Goal: Task Accomplishment & Management: Complete application form

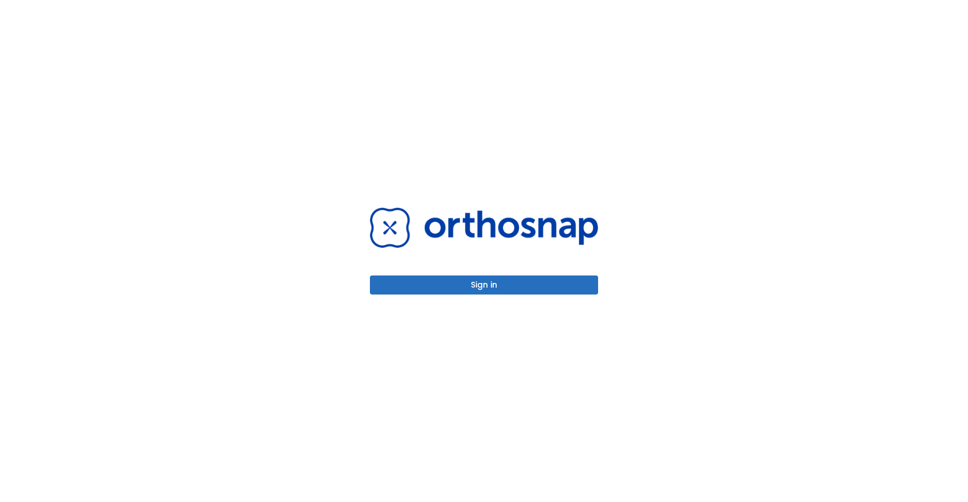
click at [453, 285] on button "Sign in" at bounding box center [484, 284] width 228 height 19
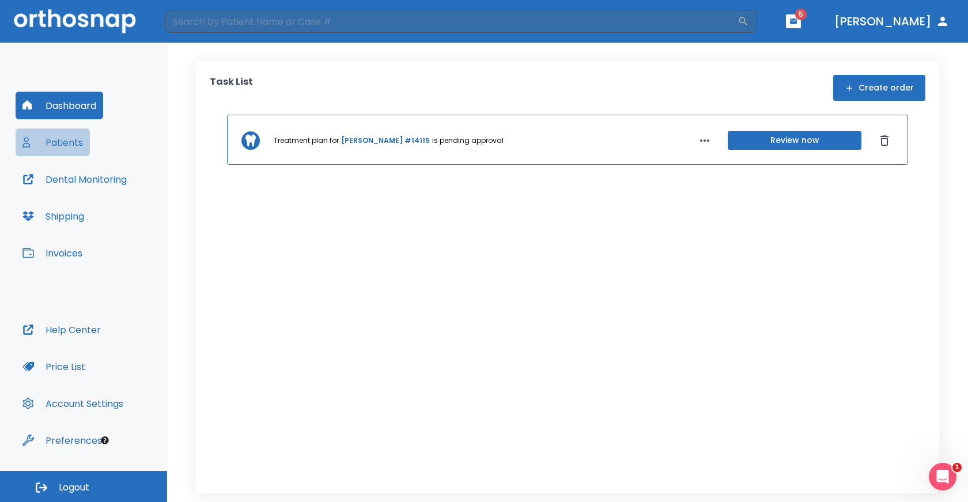
click at [52, 145] on button "Patients" at bounding box center [53, 142] width 74 height 28
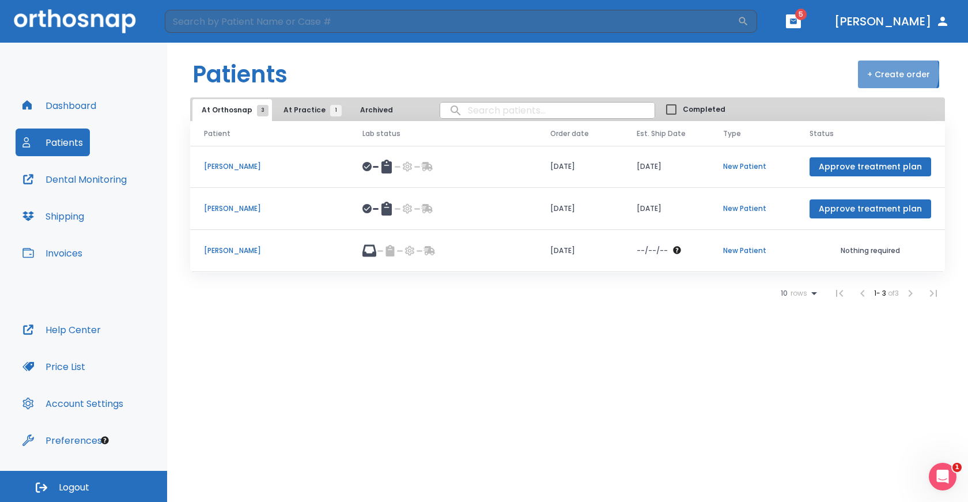
click at [898, 73] on button "+ Create order" at bounding box center [898, 74] width 81 height 28
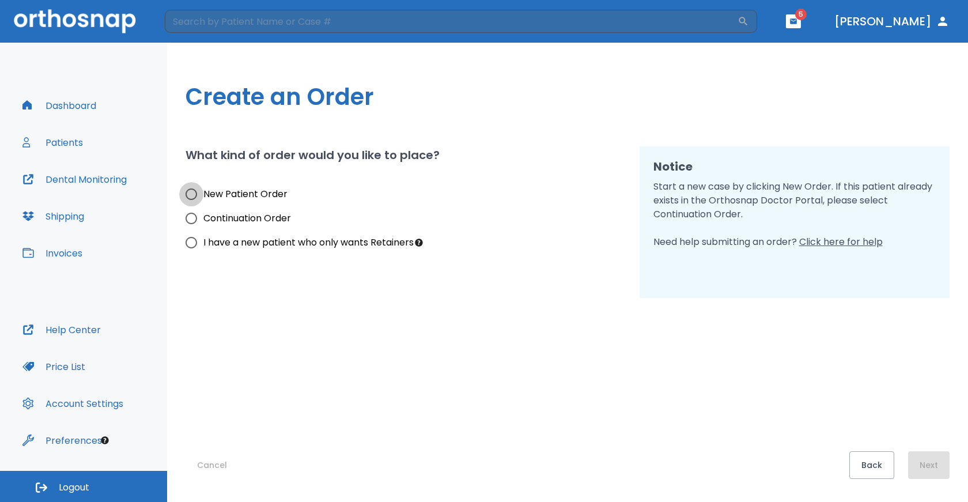
click at [193, 196] on input "New Patient Order" at bounding box center [191, 194] width 24 height 24
radio input "true"
click at [936, 465] on button "Next" at bounding box center [928, 465] width 41 height 28
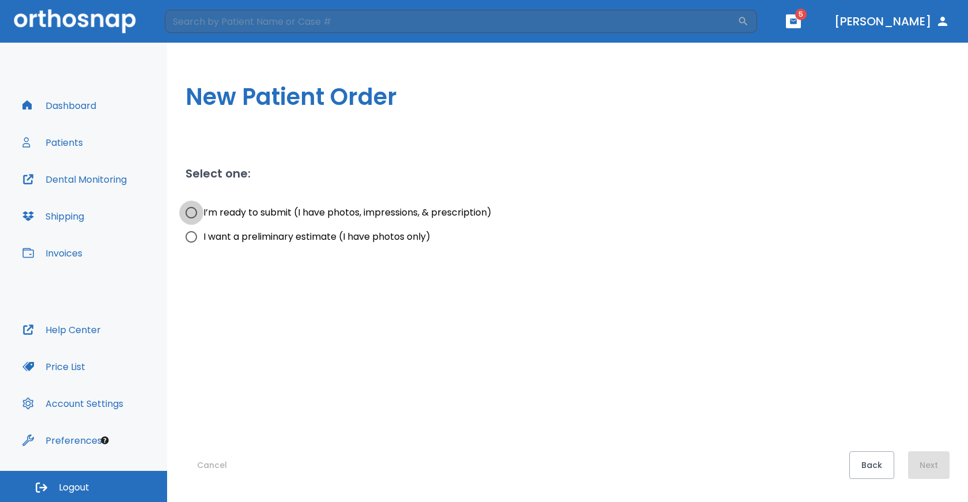
click at [192, 214] on input "I’m ready to submit (I have photos, impressions, & prescription)" at bounding box center [191, 212] width 24 height 24
radio input "true"
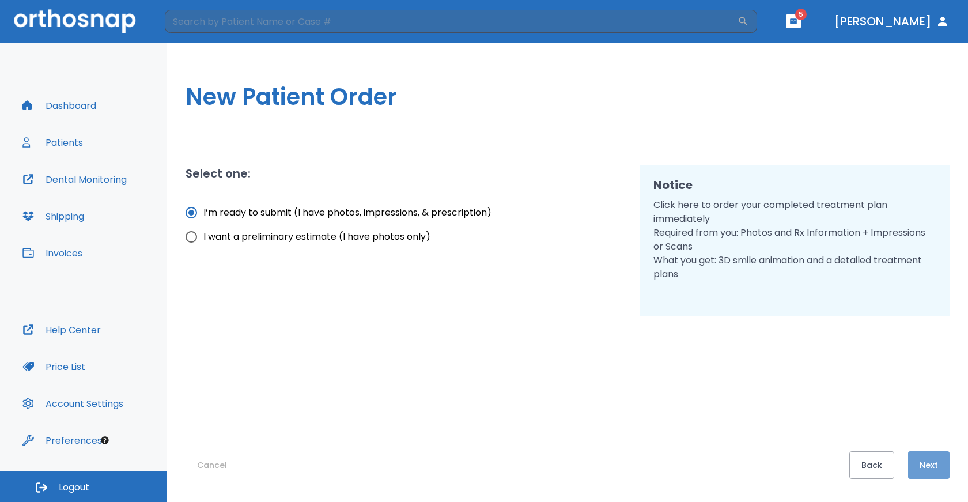
click at [935, 474] on button "Next" at bounding box center [928, 465] width 41 height 28
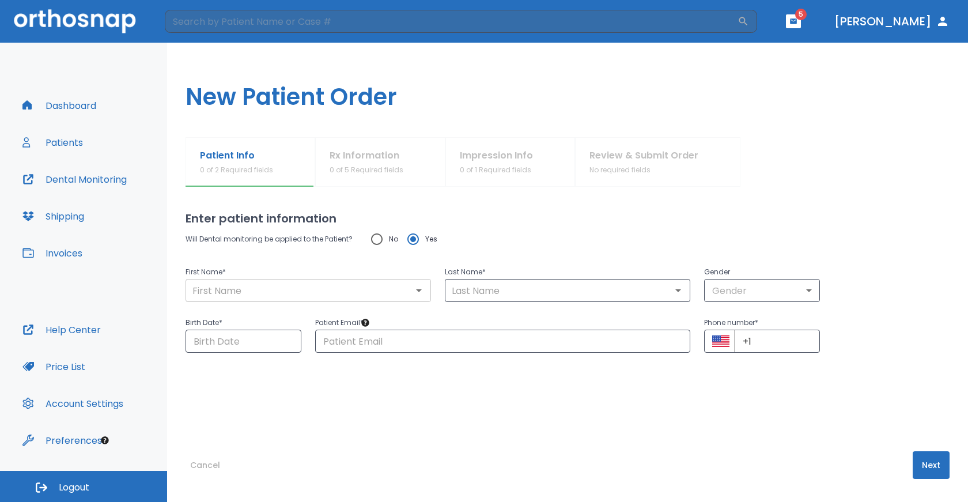
click at [211, 298] on div "​" at bounding box center [308, 290] width 245 height 23
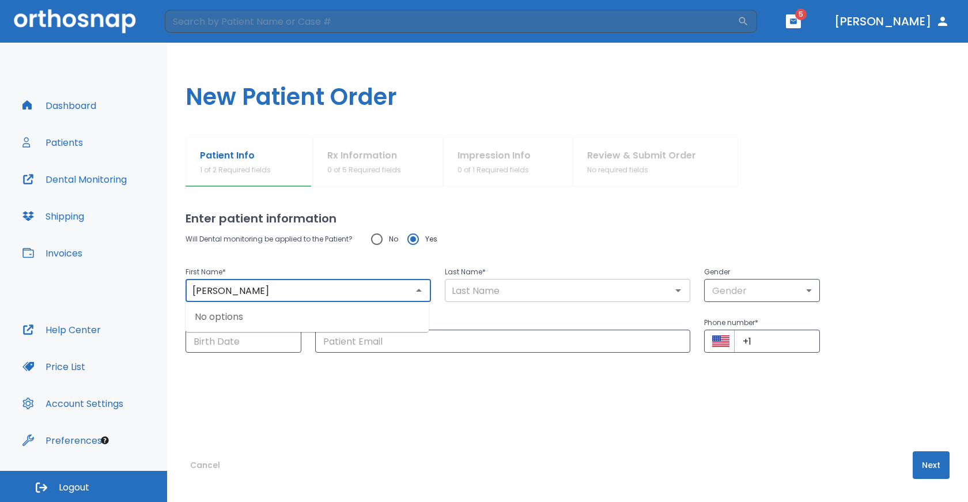
type input "[PERSON_NAME]"
click at [474, 286] on input "text" at bounding box center [567, 290] width 239 height 16
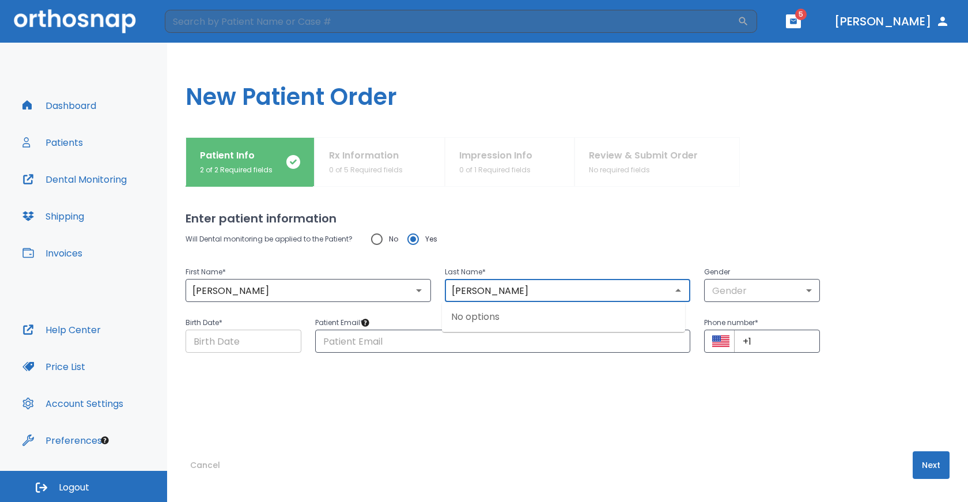
type input "[PERSON_NAME]"
click at [292, 342] on input "Choose date" at bounding box center [244, 341] width 116 height 23
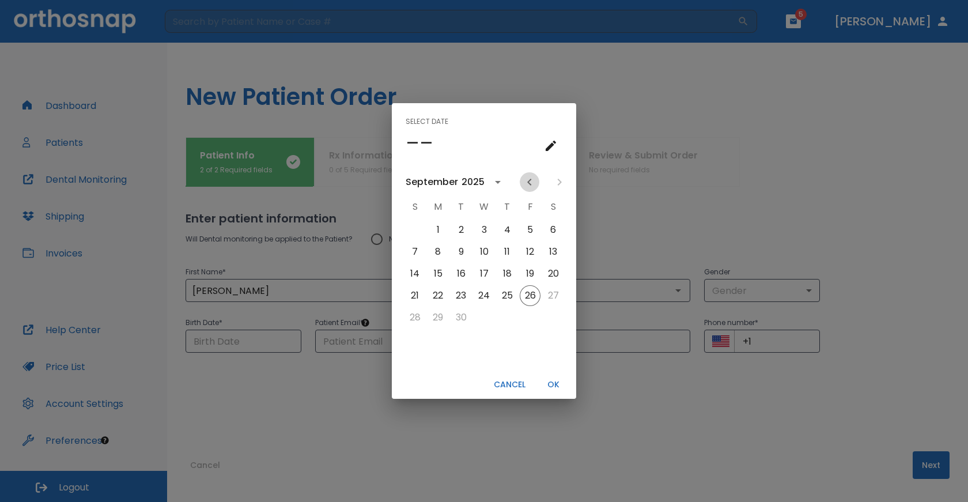
click at [532, 183] on icon "Previous month" at bounding box center [530, 182] width 14 height 14
click at [532, 182] on icon "Previous month" at bounding box center [530, 182] width 14 height 14
click at [466, 179] on icon "calendar view is open, switch to year view" at bounding box center [468, 182] width 14 height 14
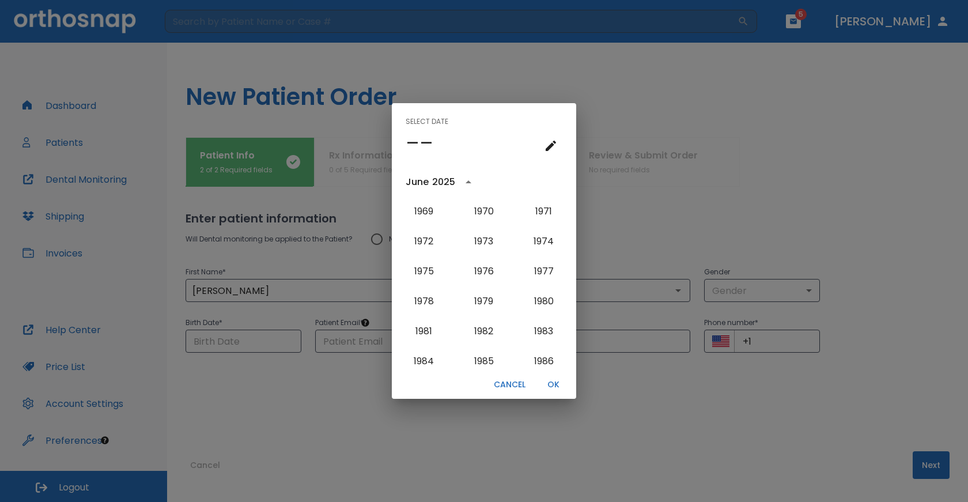
scroll to position [655, 0]
click at [485, 216] on button "1967" at bounding box center [483, 214] width 41 height 21
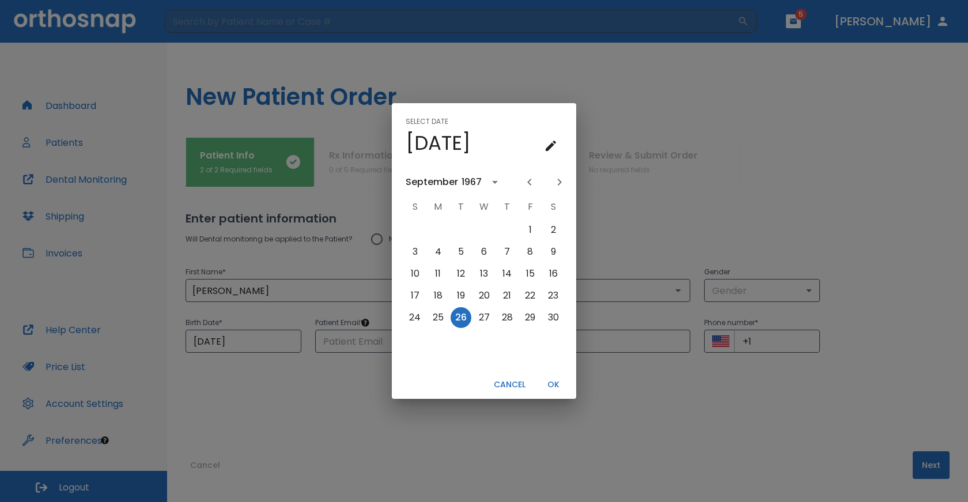
click at [434, 180] on div "September" at bounding box center [432, 182] width 52 height 14
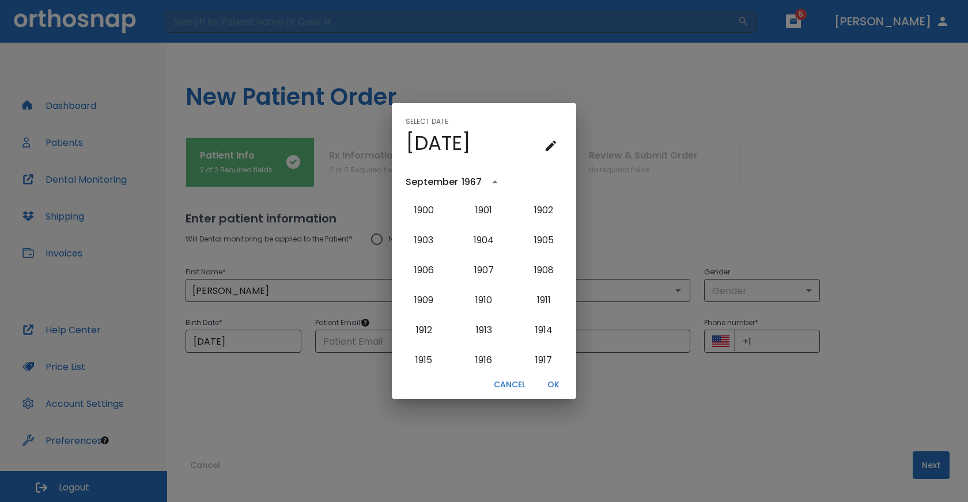
scroll to position [586, 0]
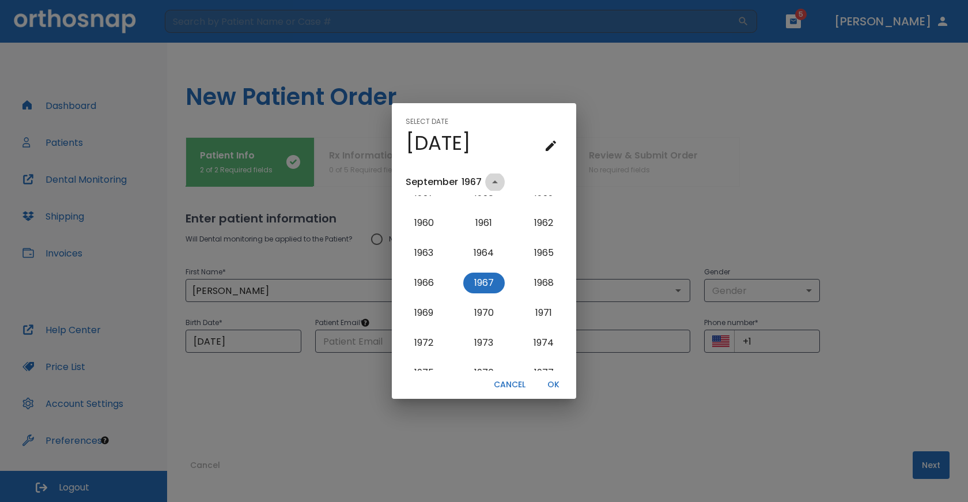
click at [498, 182] on icon "year view is open, switch to calendar view" at bounding box center [495, 182] width 14 height 14
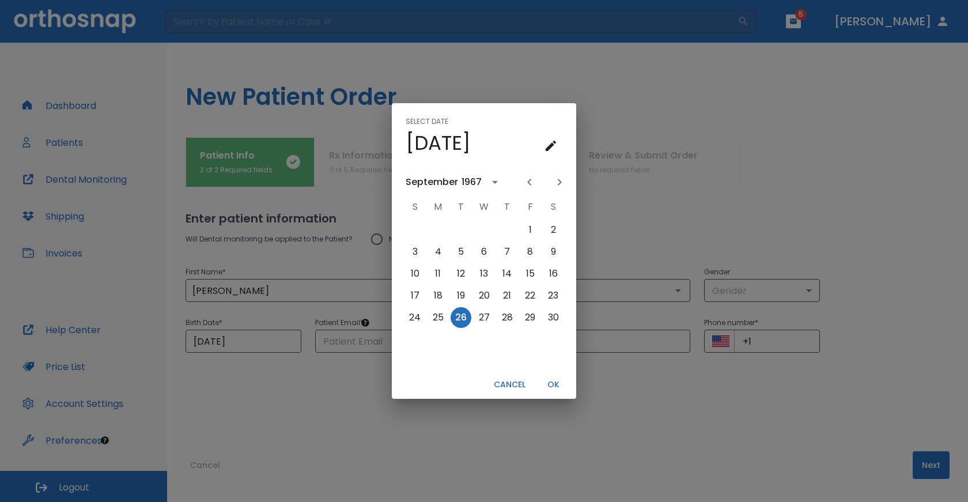
click at [527, 181] on icon "Previous month" at bounding box center [530, 182] width 14 height 14
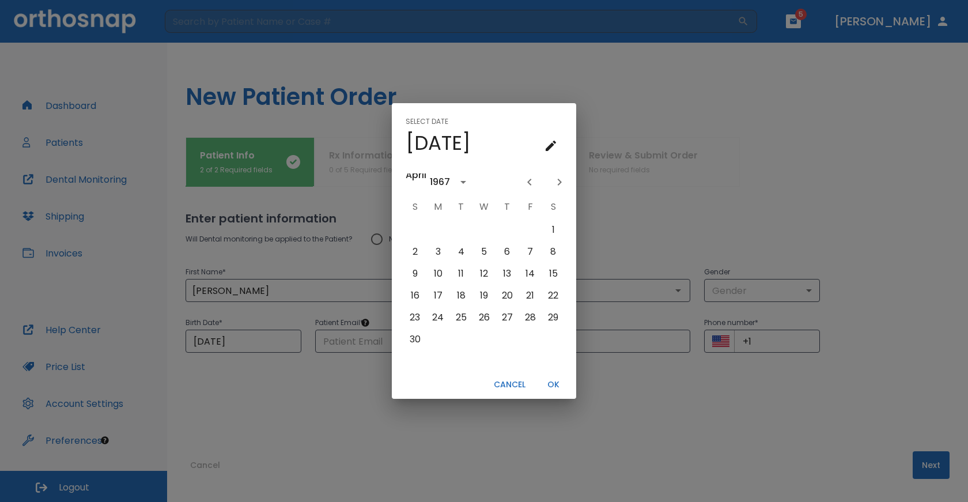
click at [527, 181] on icon "Previous month" at bounding box center [530, 182] width 14 height 14
click at [485, 297] on button "22" at bounding box center [484, 295] width 21 height 21
type input "[DATE]"
click at [555, 383] on button "OK" at bounding box center [553, 384] width 37 height 19
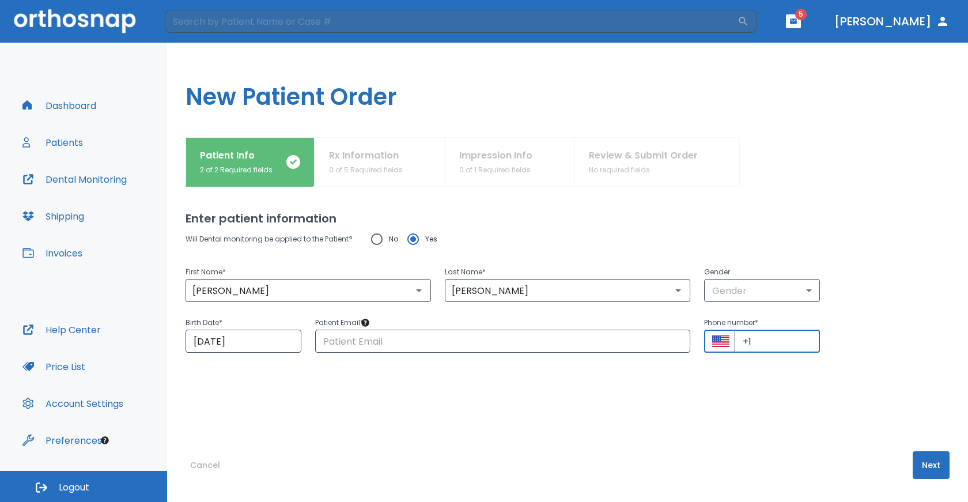
click at [756, 342] on input "+1" at bounding box center [777, 341] width 86 height 23
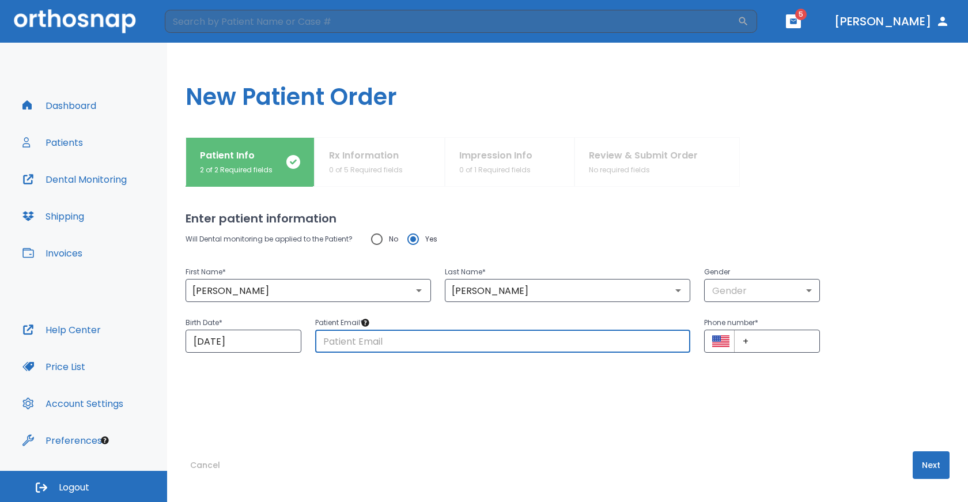
click at [398, 340] on input "text" at bounding box center [502, 341] width 375 height 23
click at [456, 289] on input "[PERSON_NAME]" at bounding box center [567, 290] width 239 height 16
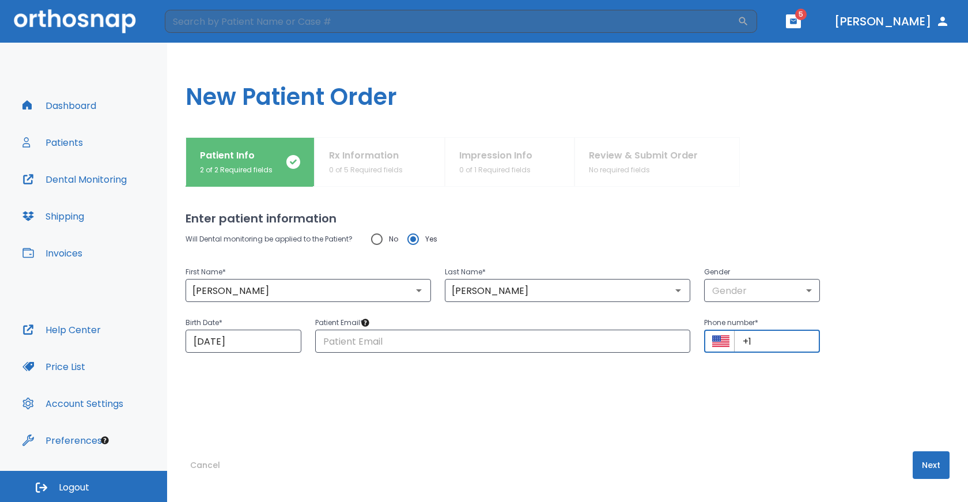
click at [761, 349] on input "+1" at bounding box center [777, 341] width 86 height 23
type input "[PHONE_NUMBER]"
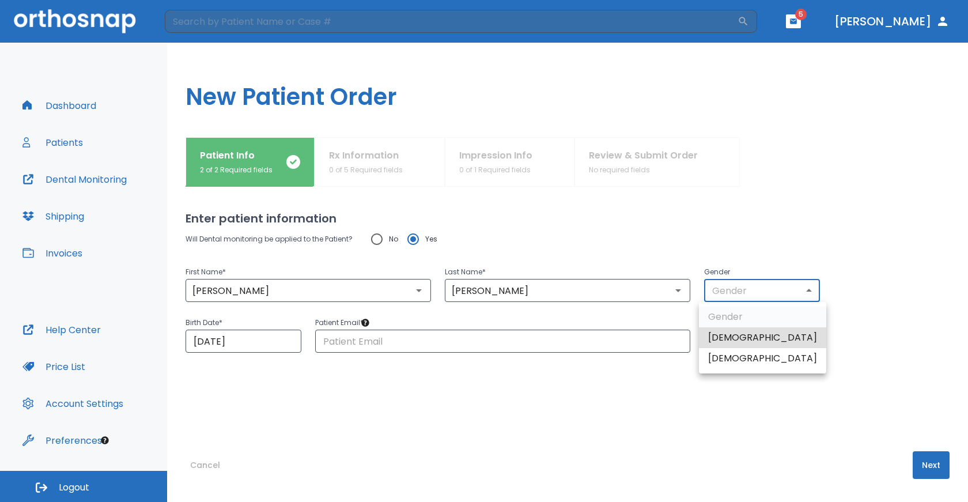
click at [728, 290] on body "​ 5 [PERSON_NAME] Dashboard Patients Dental Monitoring Shipping Invoices Help C…" at bounding box center [484, 251] width 968 height 502
click at [735, 355] on li "[DEMOGRAPHIC_DATA]" at bounding box center [762, 358] width 127 height 21
type input "0"
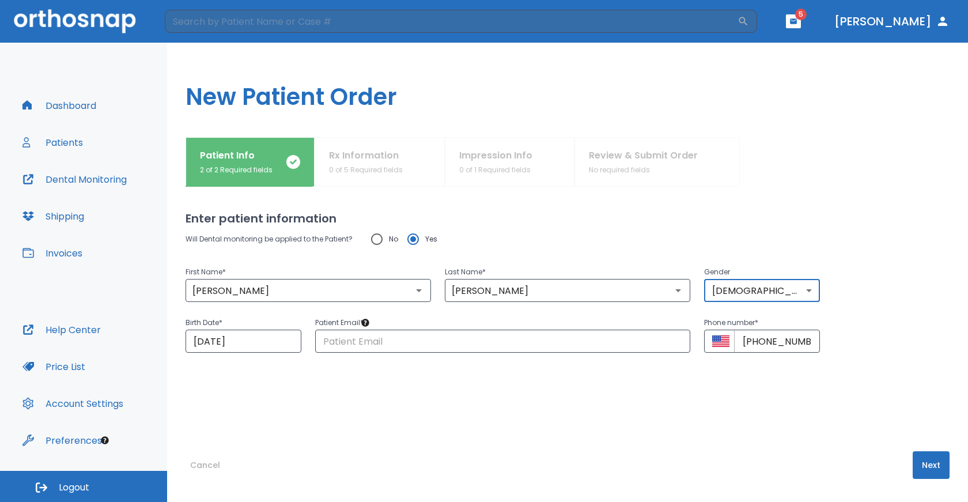
click at [920, 459] on button "Next" at bounding box center [931, 465] width 37 height 28
click at [379, 340] on input "text" at bounding box center [502, 341] width 375 height 23
click at [312, 446] on div "Enter patient information Will Dental monitoring be applied to the Patient? No …" at bounding box center [568, 344] width 764 height 315
click at [919, 468] on button "Next" at bounding box center [931, 465] width 37 height 28
click at [411, 342] on input "text" at bounding box center [502, 341] width 375 height 23
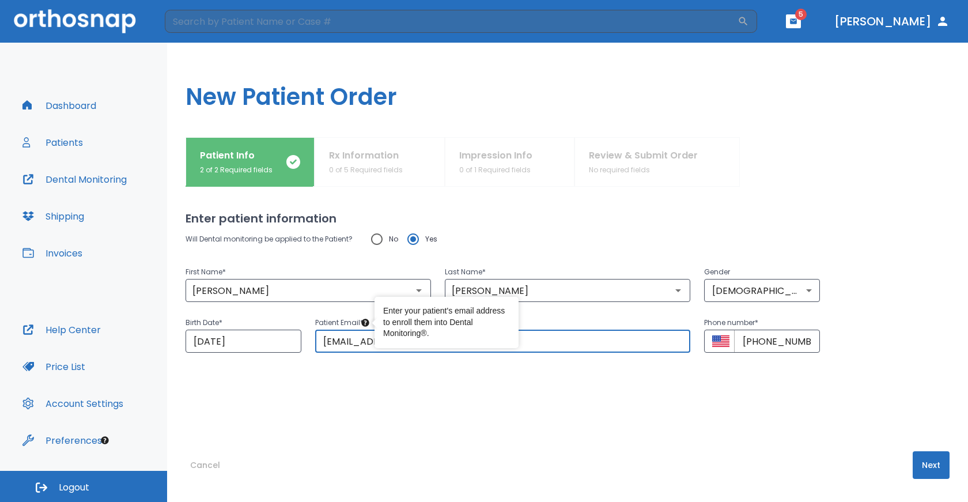
click at [366, 322] on icon "Tooltip anchor" at bounding box center [364, 322] width 7 height 7
click at [354, 323] on p "Patient Email *" at bounding box center [502, 323] width 375 height 14
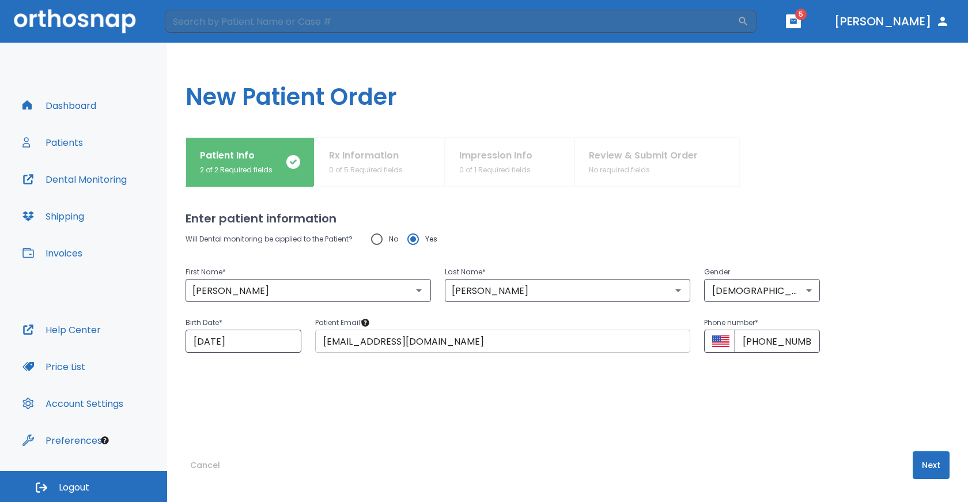
click at [449, 341] on input "[EMAIL_ADDRESS][DOMAIN_NAME]" at bounding box center [502, 341] width 375 height 23
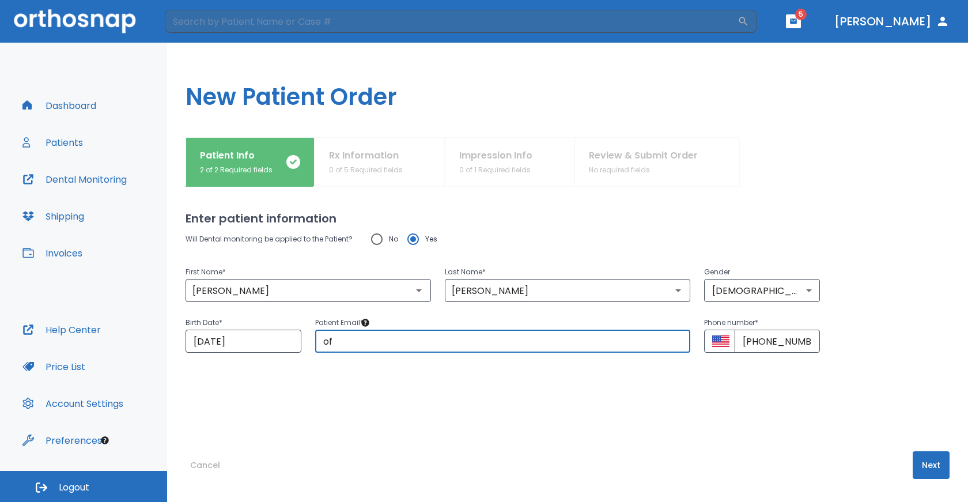
type input "o"
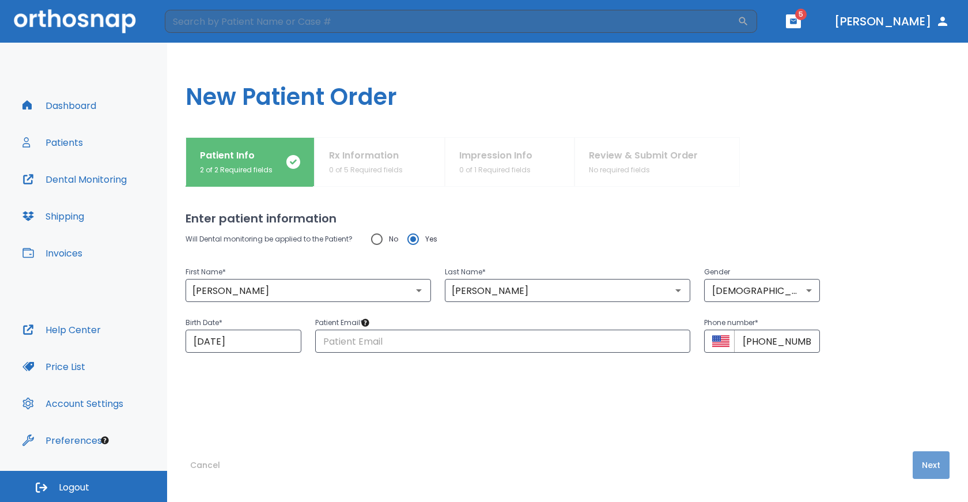
click at [913, 467] on button "Next" at bounding box center [931, 465] width 37 height 28
click at [397, 339] on input "text" at bounding box center [502, 341] width 375 height 23
type input "[EMAIL_ADDRESS][DOMAIN_NAME]"
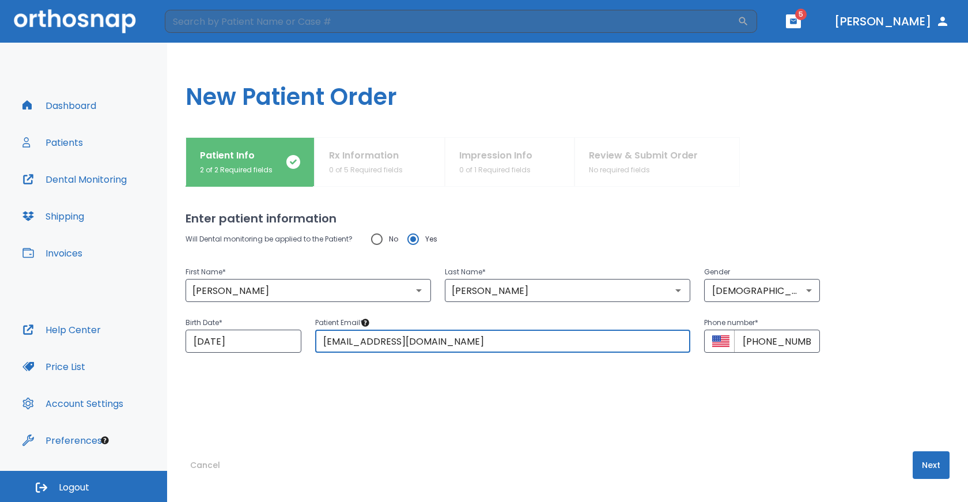
click at [517, 347] on input "[EMAIL_ADDRESS][DOMAIN_NAME]" at bounding box center [502, 341] width 375 height 23
drag, startPoint x: 467, startPoint y: 345, endPoint x: 316, endPoint y: 353, distance: 150.6
click at [319, 351] on input "[EMAIL_ADDRESS][DOMAIN_NAME]" at bounding box center [502, 341] width 375 height 23
click at [374, 160] on div "Patient Info 2 of 2 Required fields Rx Information 0 of 5 Required fields Impre…" at bounding box center [568, 162] width 764 height 50
click at [340, 336] on input "text" at bounding box center [502, 341] width 375 height 23
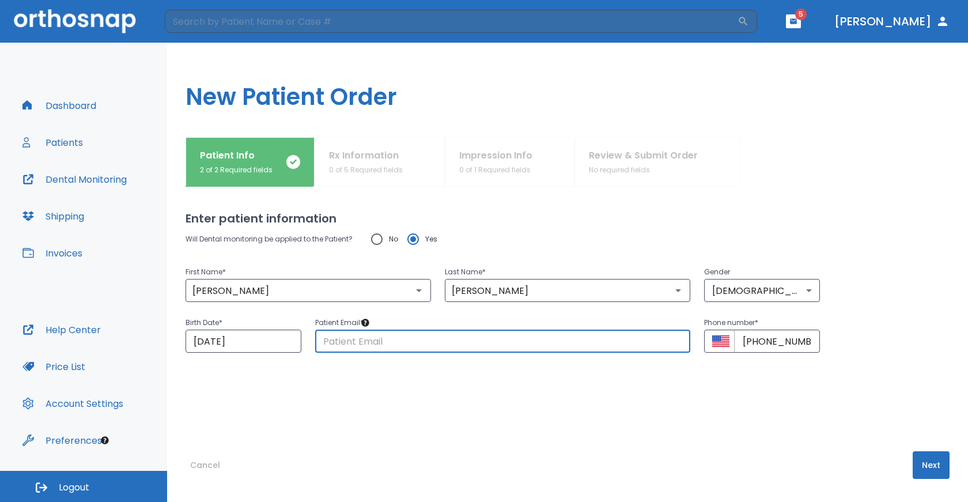
click at [340, 338] on input "text" at bounding box center [502, 341] width 375 height 23
click at [413, 442] on div "Enter patient information Will Dental monitoring be applied to the Patient? No …" at bounding box center [568, 344] width 764 height 315
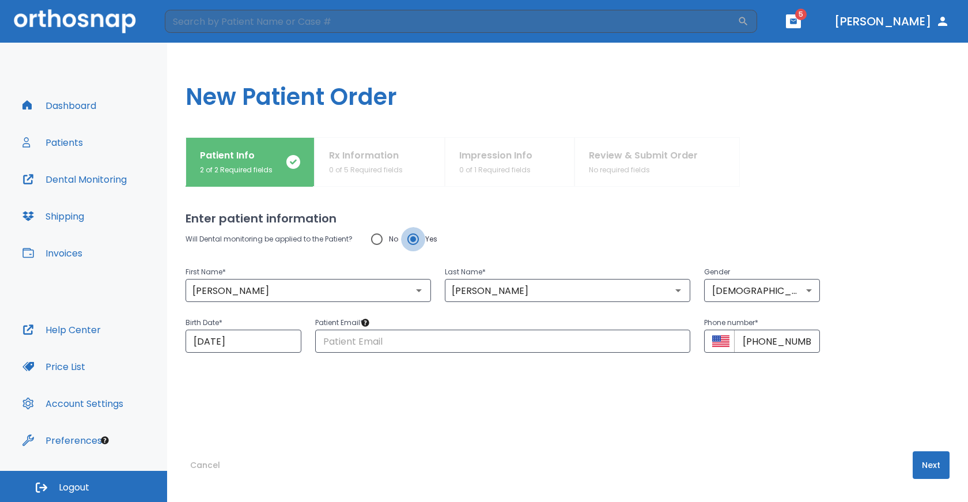
click at [411, 241] on input "Yes" at bounding box center [413, 239] width 24 height 24
click at [376, 239] on input "No" at bounding box center [377, 239] width 24 height 24
radio input "true"
click at [921, 467] on button "Next" at bounding box center [931, 465] width 37 height 28
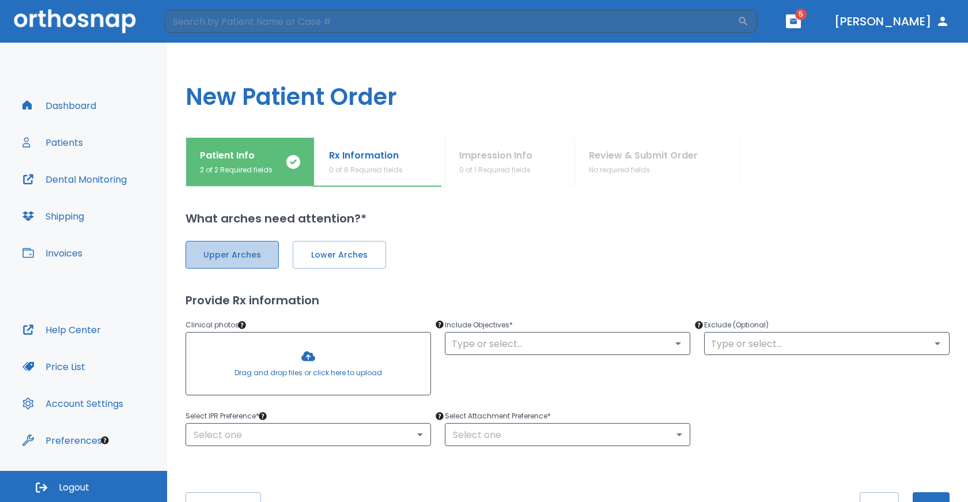
click at [266, 260] on button "Upper Arches" at bounding box center [232, 255] width 93 height 28
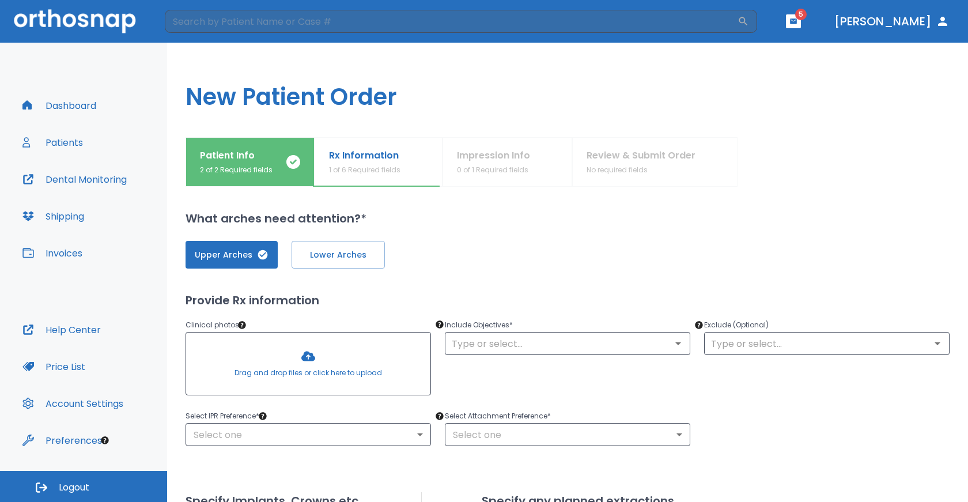
click at [302, 366] on div at bounding box center [308, 363] width 244 height 62
click at [324, 351] on div at bounding box center [308, 363] width 244 height 62
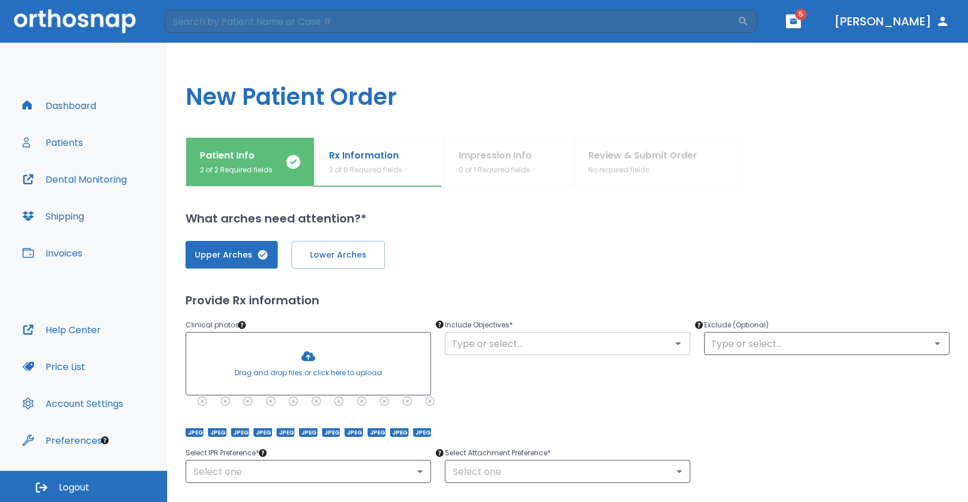
click at [619, 343] on input "text" at bounding box center [567, 343] width 239 height 16
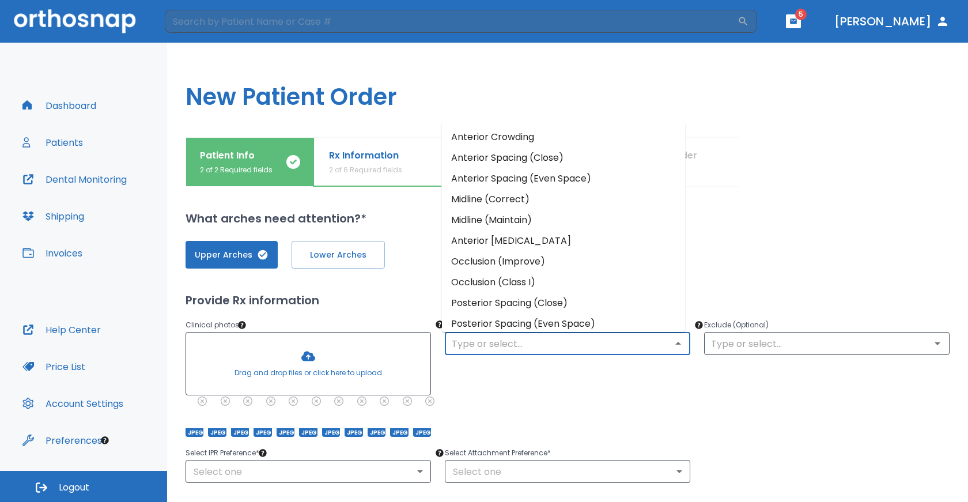
click at [516, 136] on li "Anterior Crowding" at bounding box center [563, 137] width 243 height 21
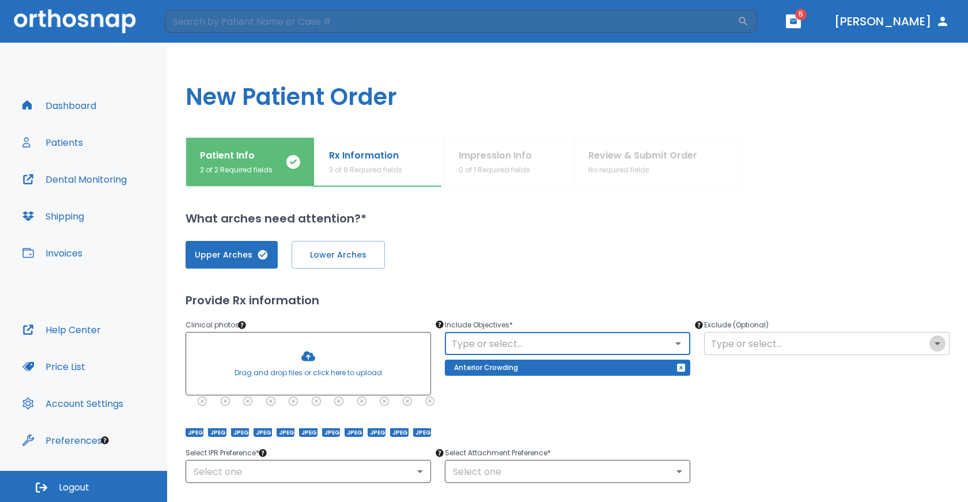
click at [934, 344] on icon "Open" at bounding box center [937, 343] width 6 height 3
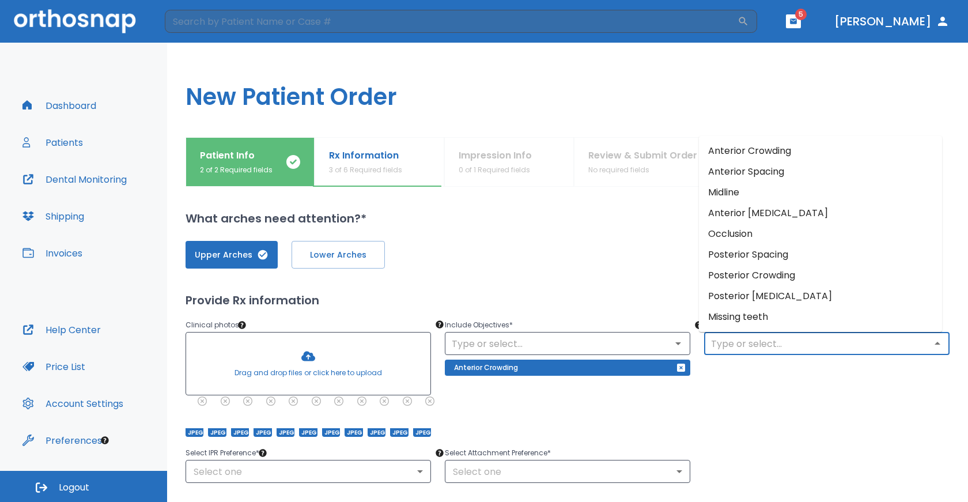
click at [791, 412] on div "Exclude (Optional) ​" at bounding box center [819, 370] width 259 height 133
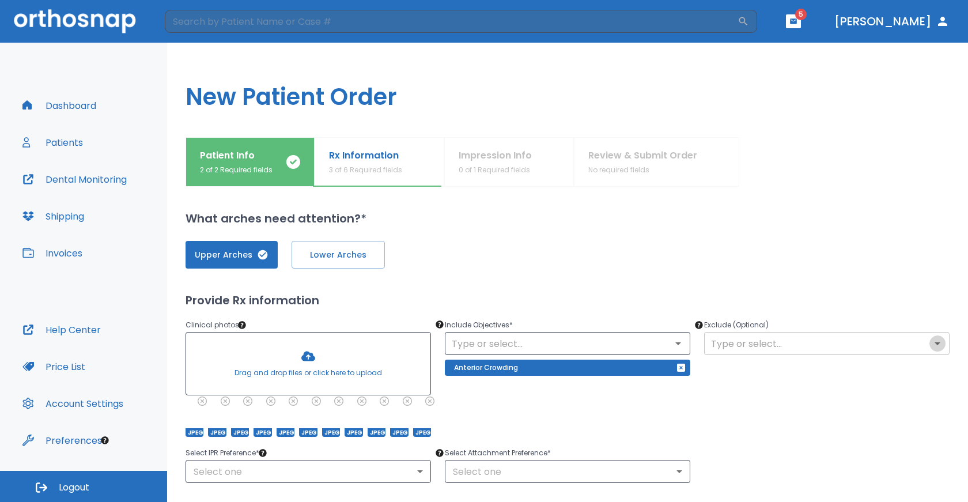
click at [930, 343] on icon "Open" at bounding box center [937, 343] width 14 height 14
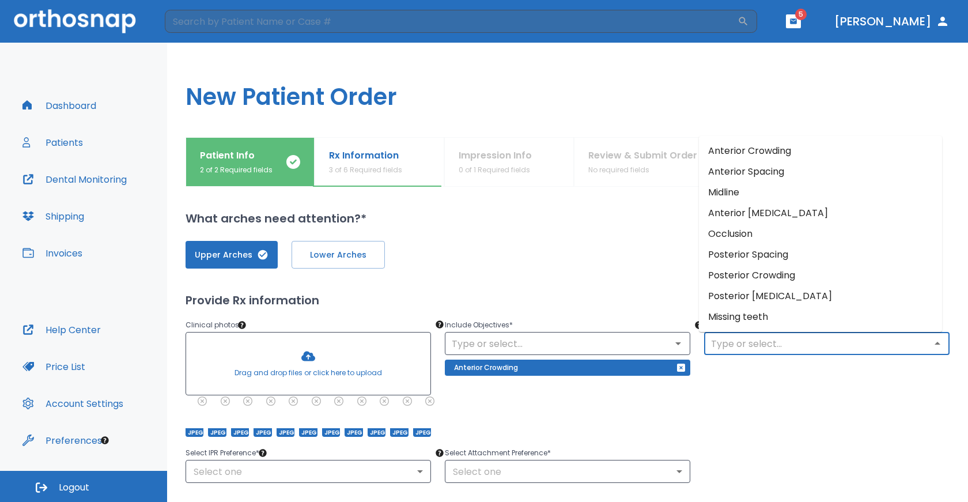
click at [735, 188] on li "Midline" at bounding box center [820, 192] width 243 height 21
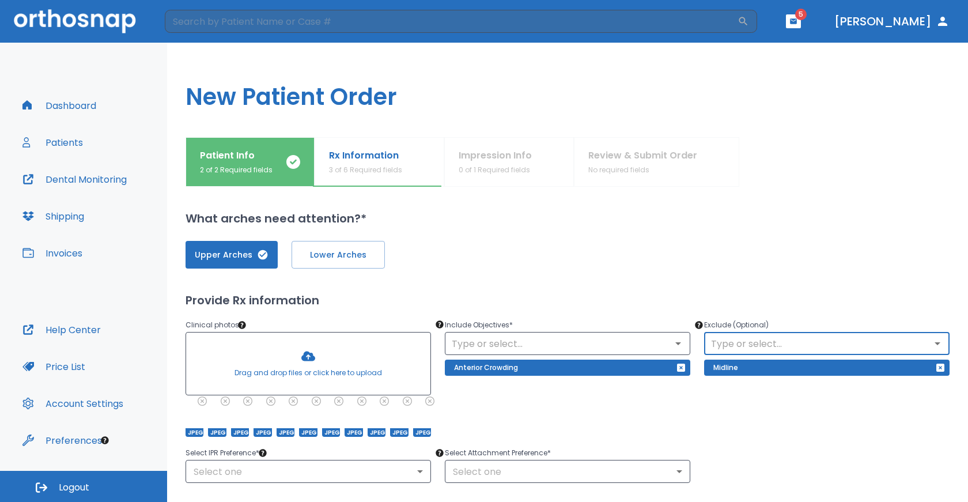
click at [930, 348] on icon "Open" at bounding box center [937, 343] width 14 height 14
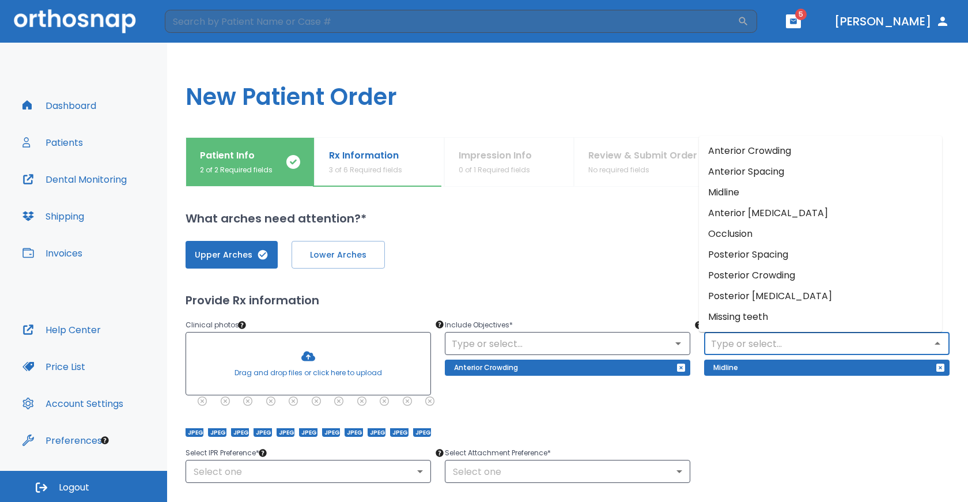
click at [793, 418] on div "Exclude (Optional) ​ Midline" at bounding box center [819, 370] width 259 height 133
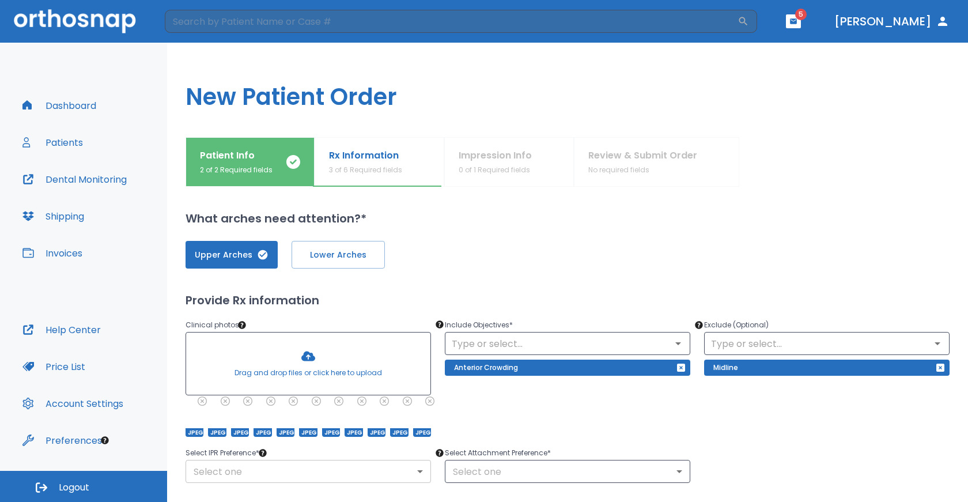
click at [423, 468] on body "​ 5 [PERSON_NAME] Dashboard Patients Dental Monitoring Shipping Invoices Help C…" at bounding box center [484, 251] width 968 height 502
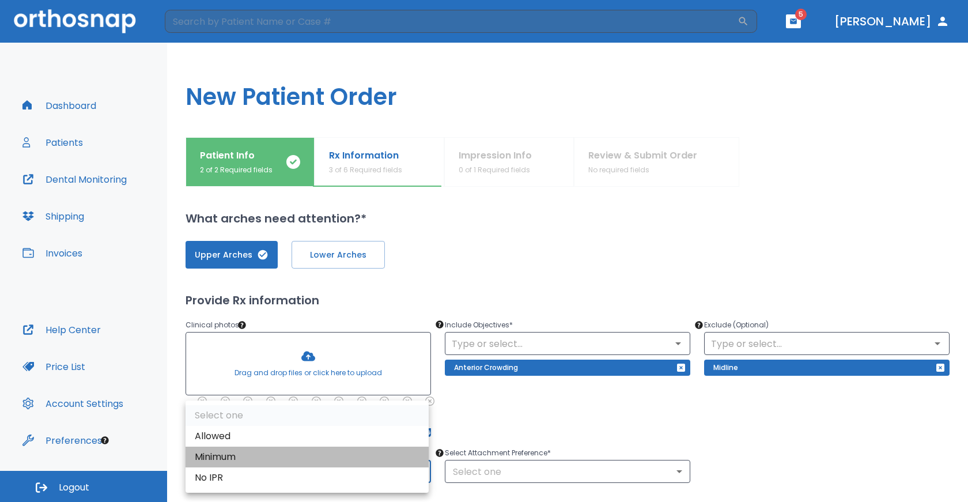
click at [248, 459] on li "Minimum" at bounding box center [307, 456] width 243 height 21
type input "2"
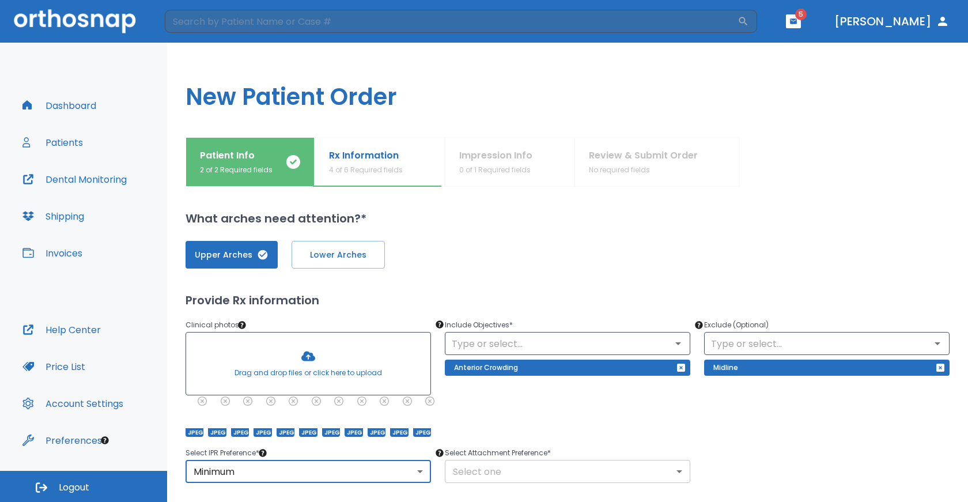
click at [673, 471] on body "​ 5 [PERSON_NAME] Dashboard Patients Dental Monitoring Shipping Invoices Help C…" at bounding box center [484, 251] width 968 height 502
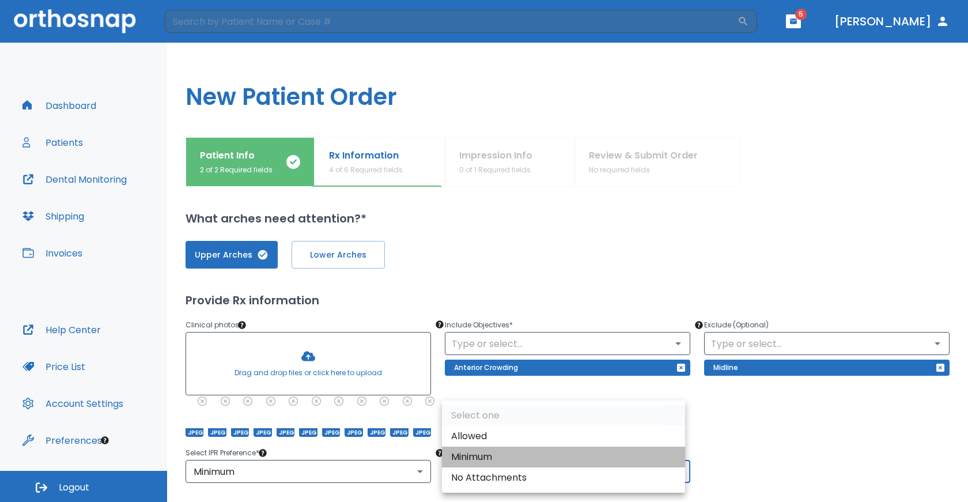
click at [495, 453] on li "Minimum" at bounding box center [563, 456] width 243 height 21
type input "2"
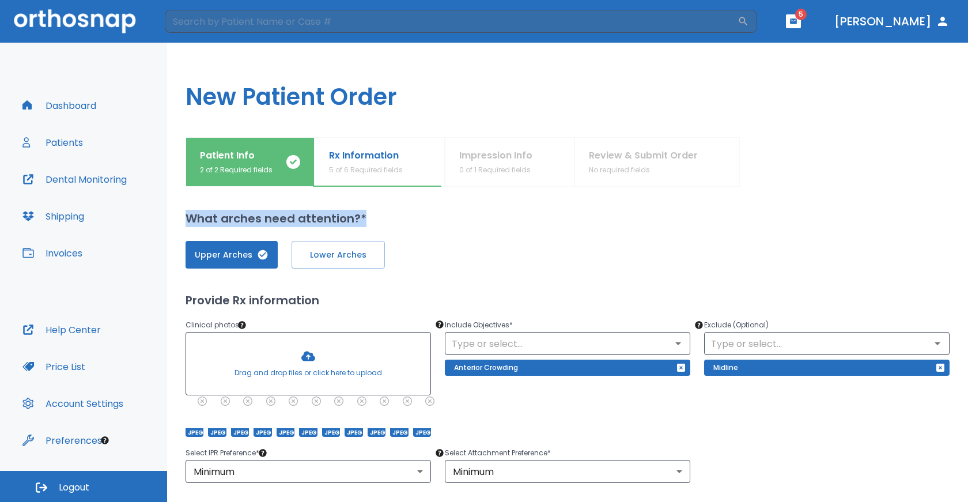
drag, startPoint x: 967, startPoint y: 169, endPoint x: 967, endPoint y: 199, distance: 29.4
click at [967, 199] on div "Patient Info 2 of 2 Required fields Rx Information 5 of 6 Required fields Impre…" at bounding box center [567, 319] width 801 height 365
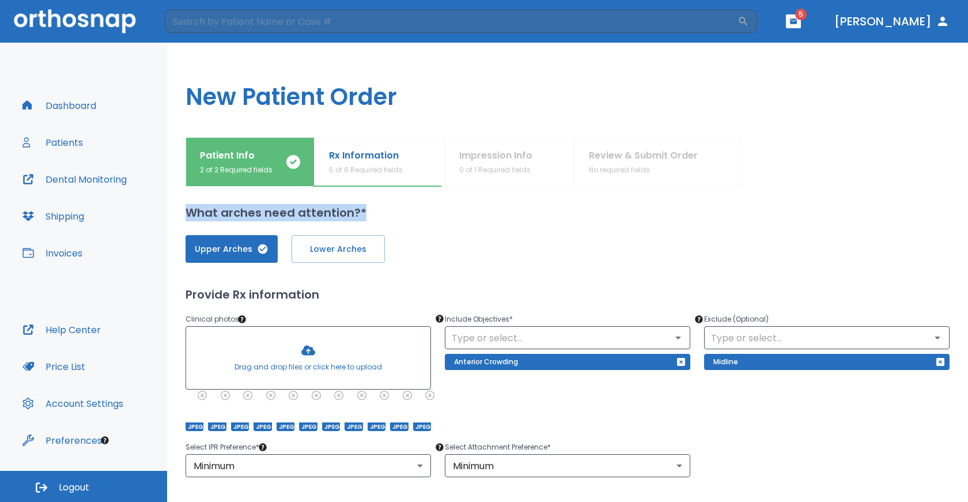
scroll to position [4, 0]
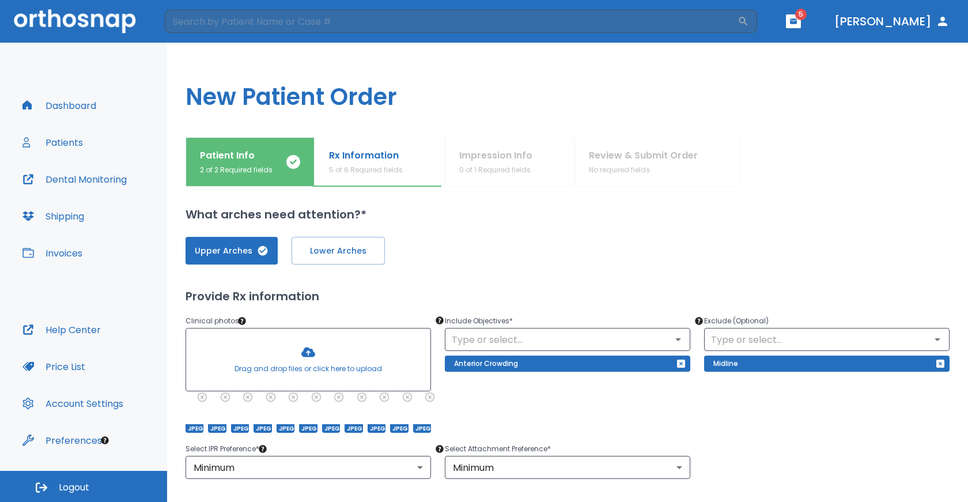
click at [308, 353] on div at bounding box center [308, 359] width 244 height 62
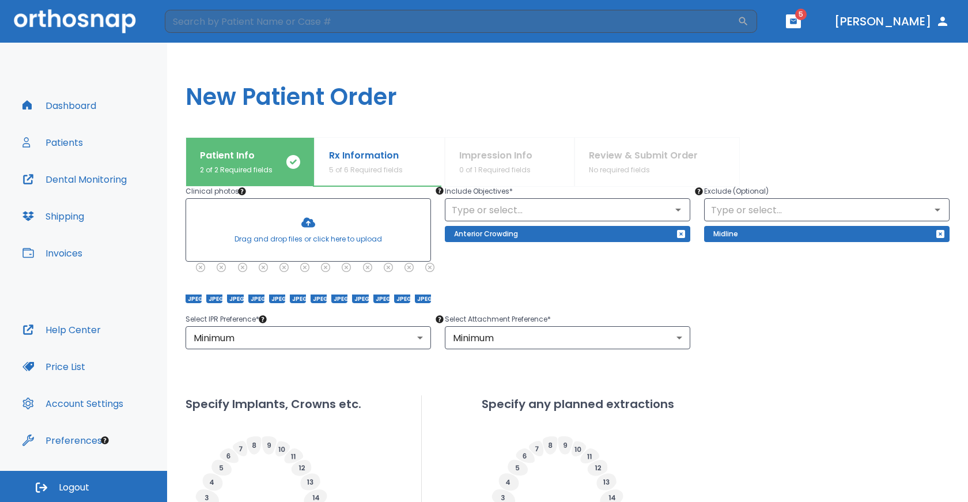
scroll to position [135, 0]
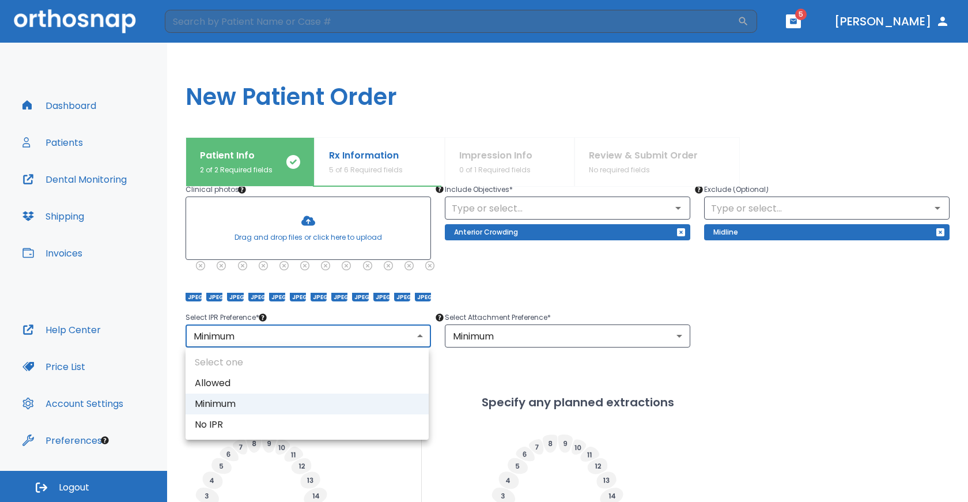
click at [417, 338] on body "​ 5 [PERSON_NAME] Dashboard Patients Dental Monitoring Shipping Invoices Help C…" at bounding box center [484, 251] width 968 height 502
click at [418, 338] on div at bounding box center [484, 251] width 968 height 502
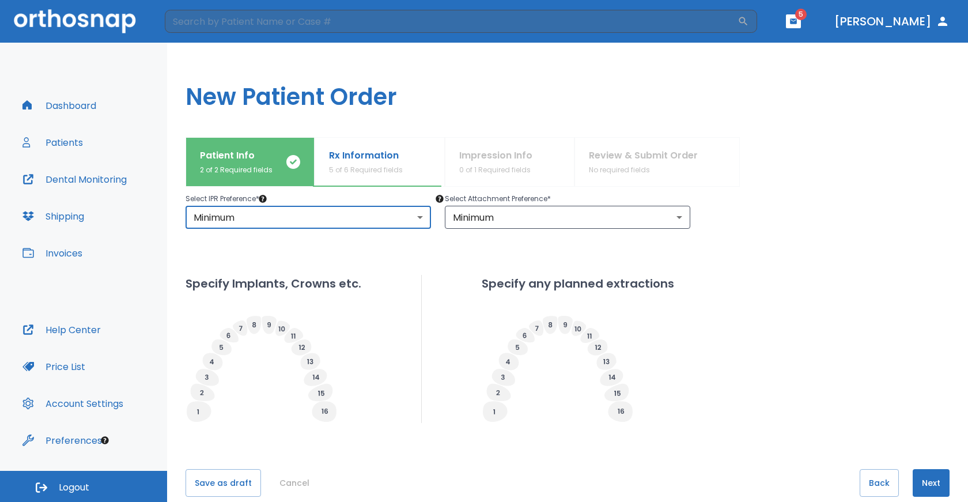
scroll to position [262, 0]
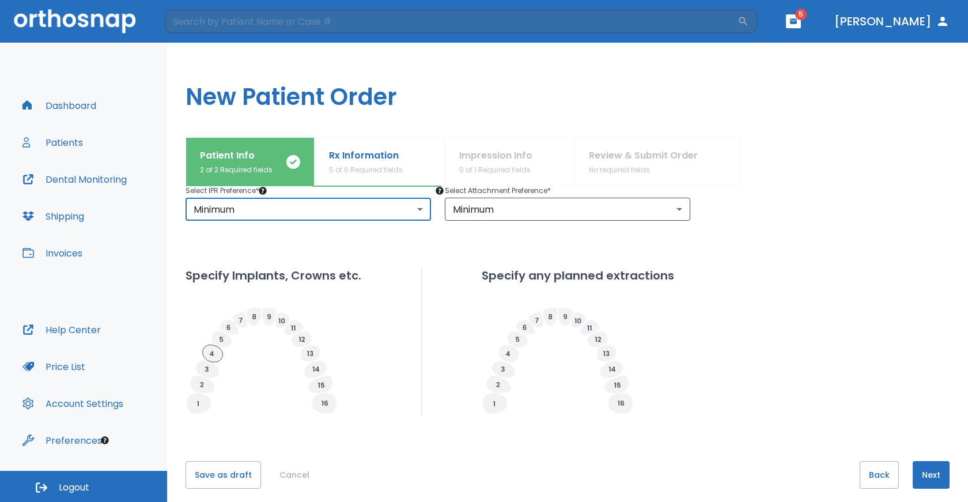
click at [210, 355] on icon at bounding box center [213, 353] width 20 height 17
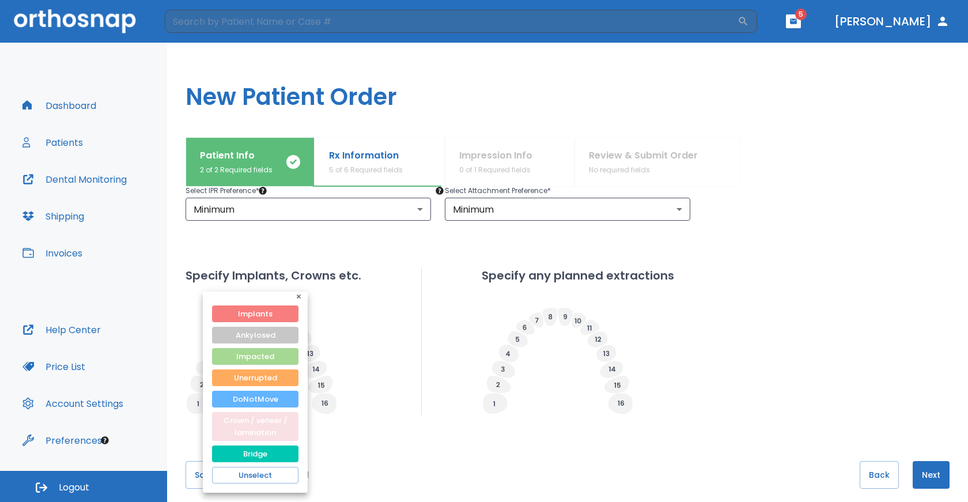
click at [275, 429] on button "Crown / veneer / lamination" at bounding box center [255, 426] width 86 height 29
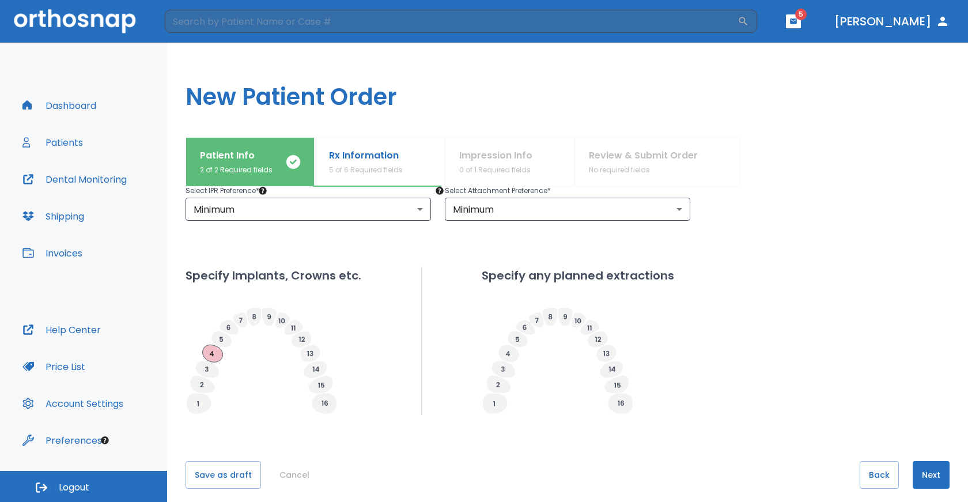
click at [209, 358] on icon at bounding box center [213, 353] width 20 height 17
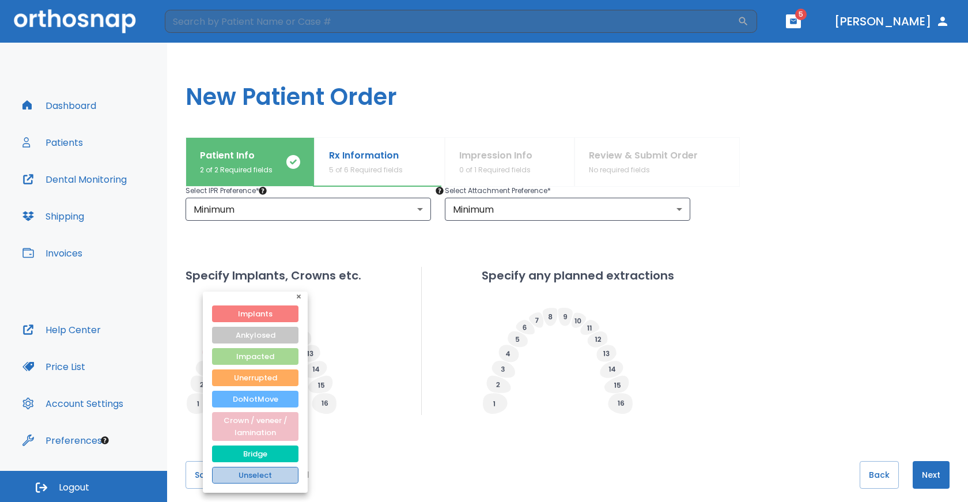
click at [243, 470] on button "Unselect" at bounding box center [255, 475] width 86 height 17
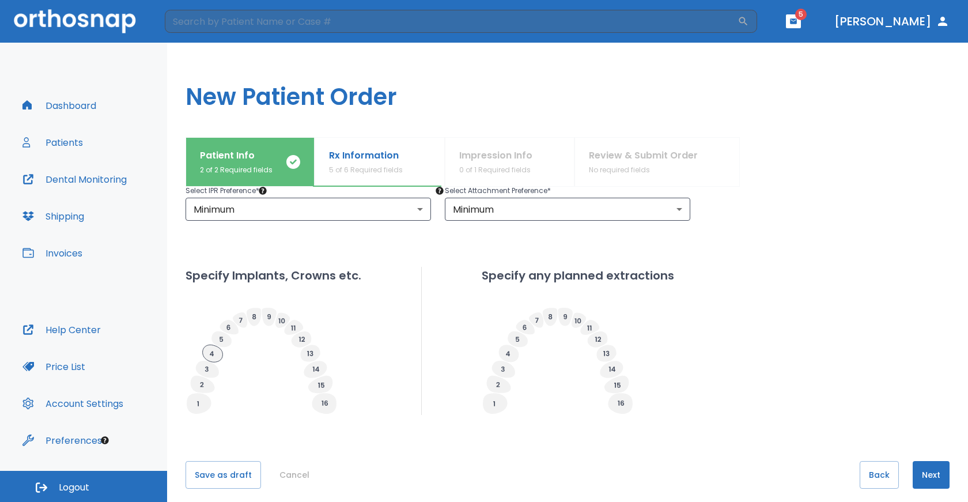
click at [216, 353] on icon at bounding box center [213, 353] width 20 height 17
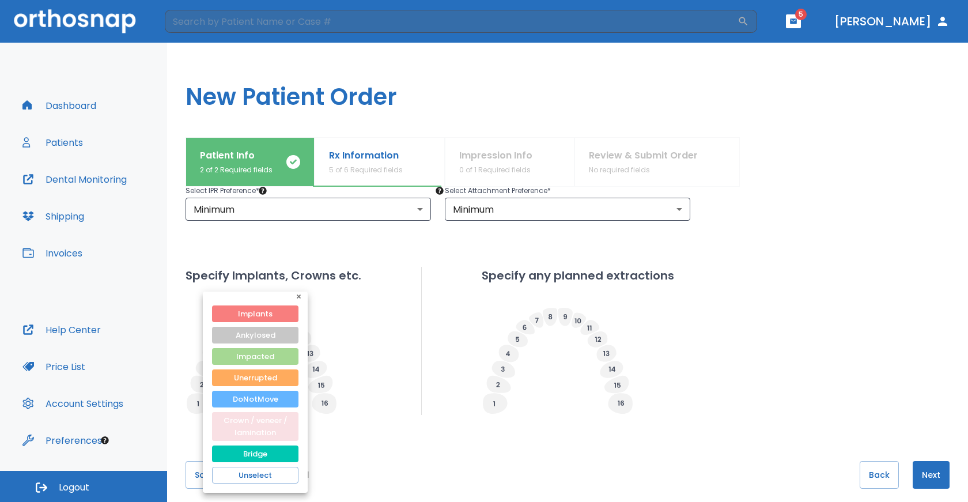
click at [263, 426] on button "Crown / veneer / lamination" at bounding box center [255, 426] width 86 height 29
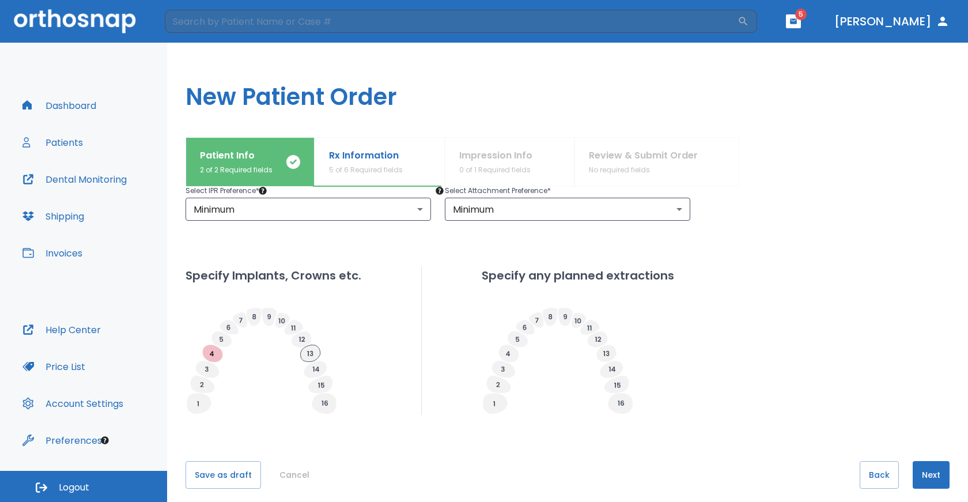
click at [308, 355] on icon at bounding box center [311, 353] width 20 height 17
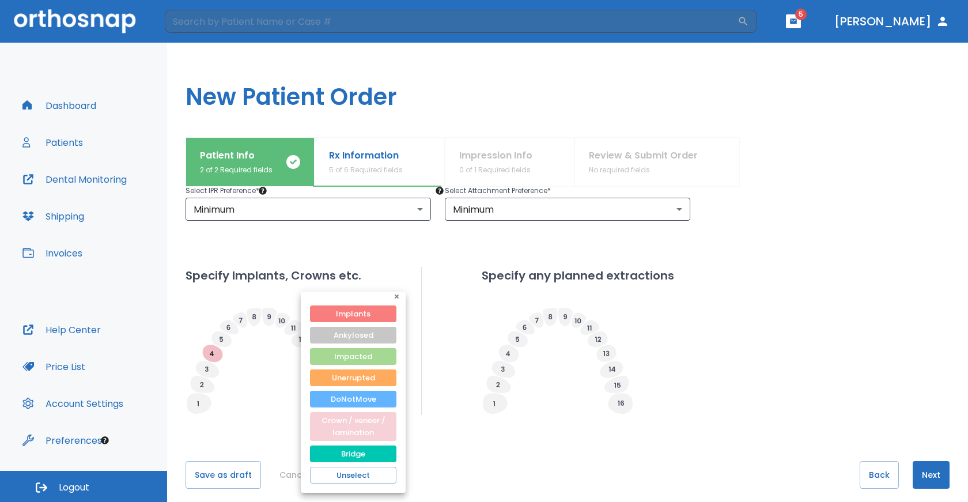
click at [340, 424] on button "Crown / veneer / lamination" at bounding box center [353, 426] width 86 height 29
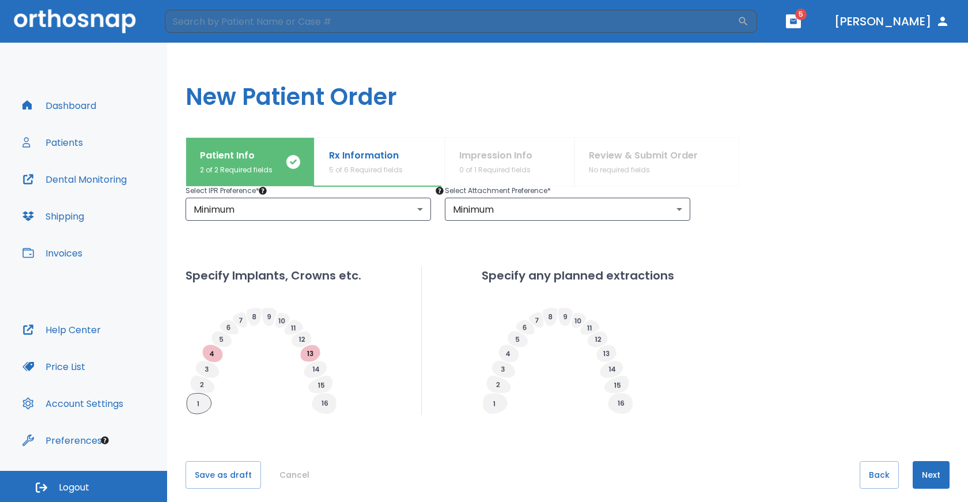
click at [201, 406] on icon at bounding box center [199, 403] width 24 height 21
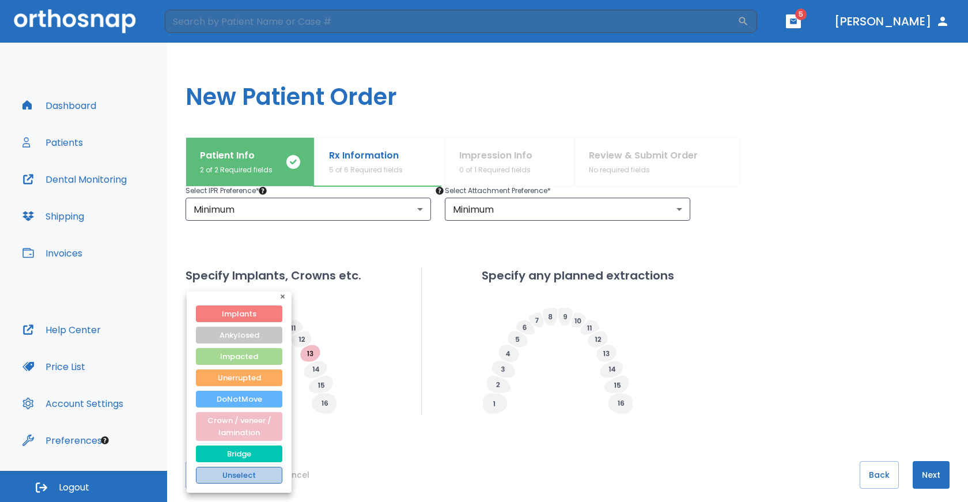
click at [263, 474] on button "Unselect" at bounding box center [239, 475] width 86 height 17
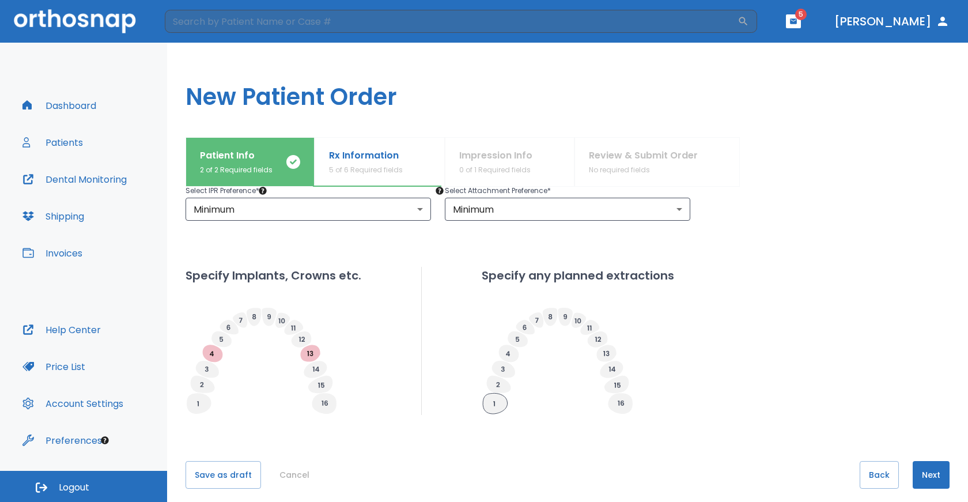
click at [489, 409] on icon at bounding box center [495, 403] width 24 height 21
click at [615, 408] on icon at bounding box center [620, 403] width 24 height 21
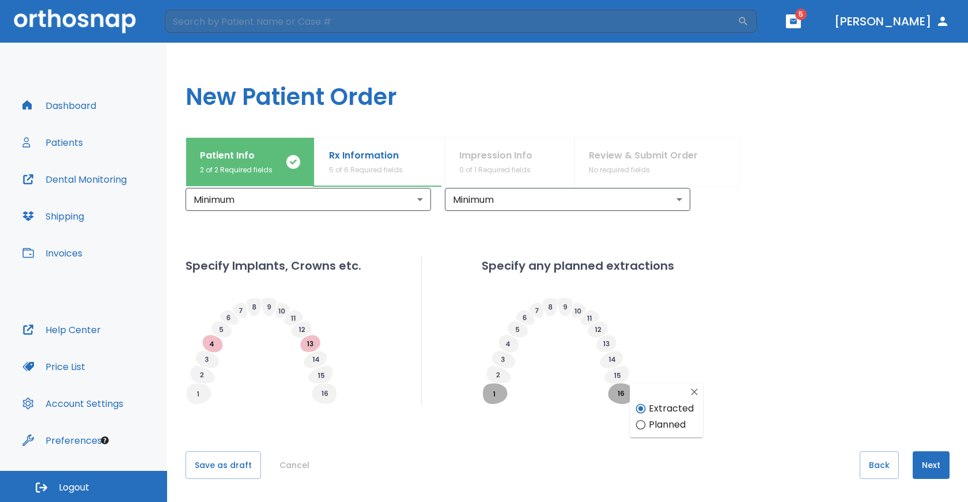
click at [927, 467] on button "Next" at bounding box center [931, 465] width 37 height 28
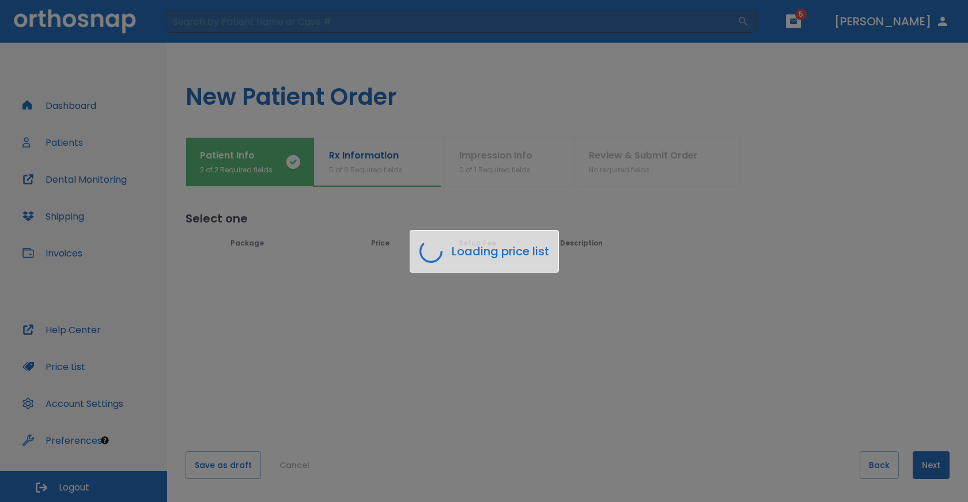
scroll to position [0, 0]
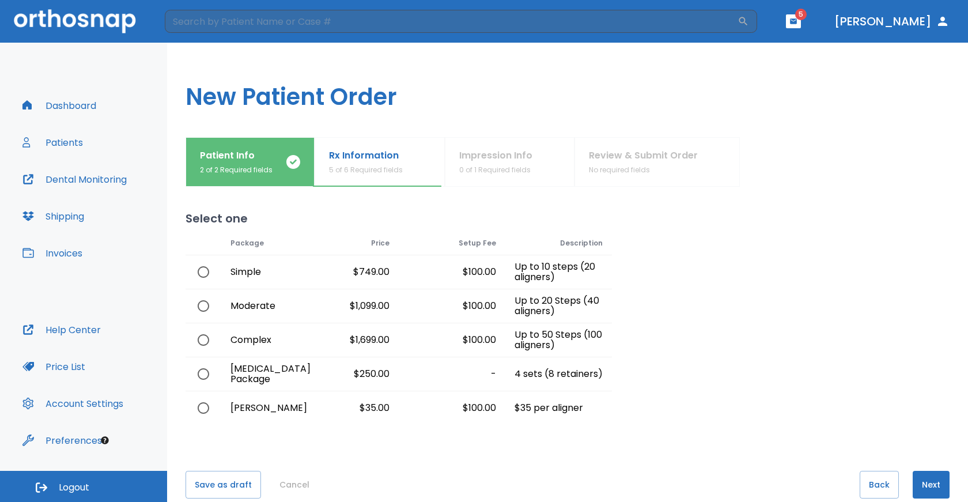
click at [204, 274] on input "radio" at bounding box center [203, 272] width 24 height 24
radio input "true"
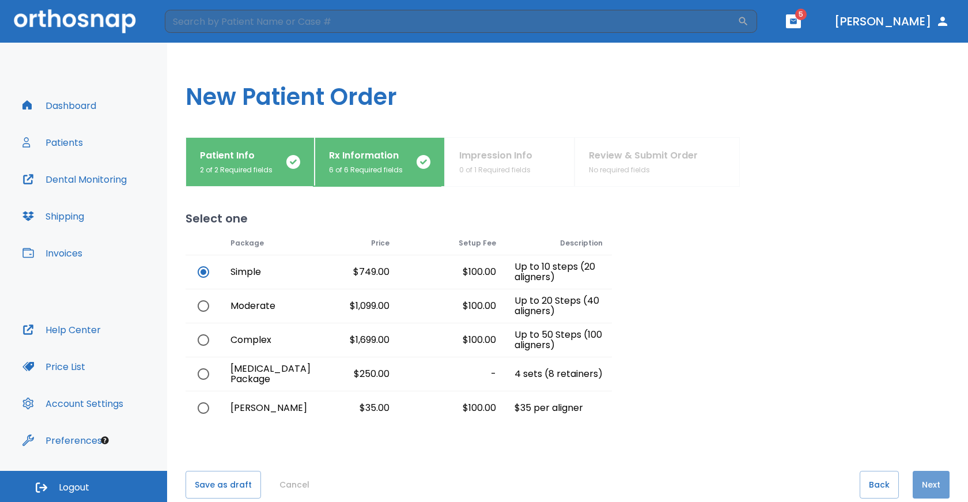
click at [925, 489] on button "Next" at bounding box center [931, 485] width 37 height 28
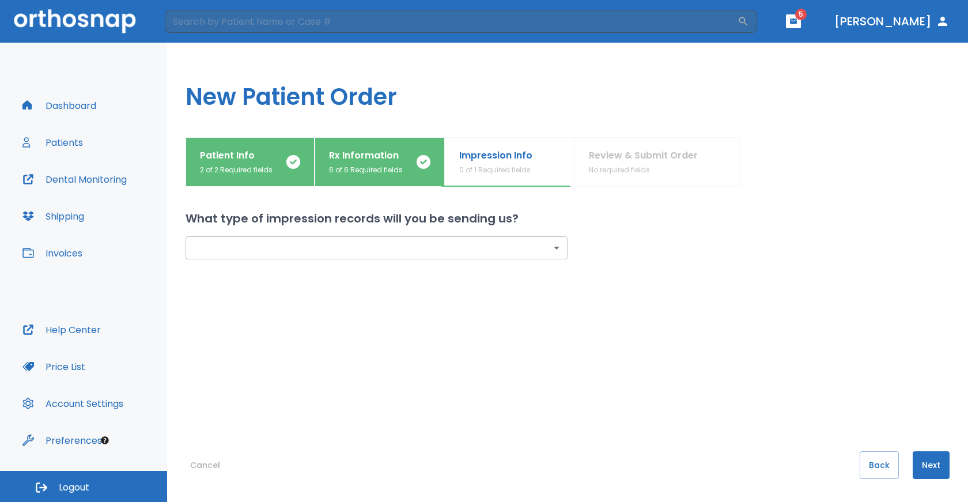
click at [553, 253] on body "​ 5 [PERSON_NAME] Dashboard Patients Dental Monitoring Shipping Invoices Help C…" at bounding box center [484, 251] width 968 height 502
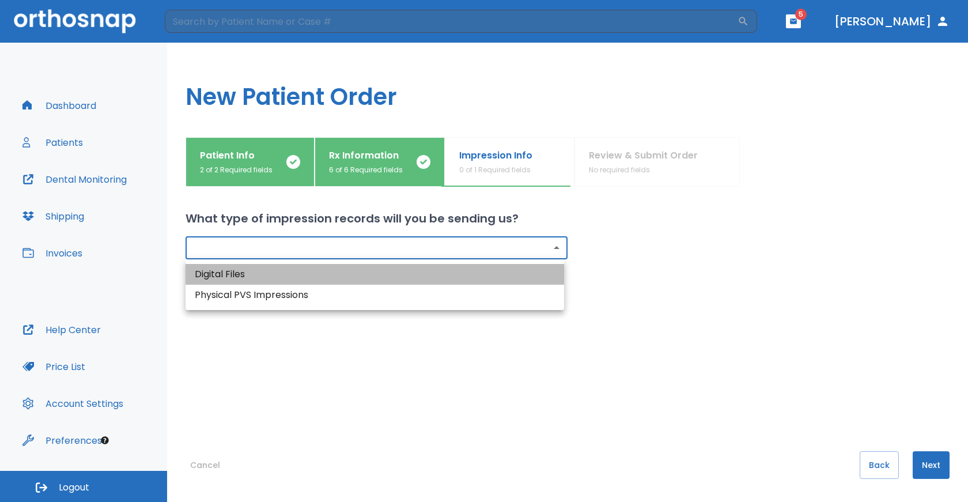
click at [361, 278] on li "Digital Files" at bounding box center [375, 274] width 379 height 21
type input "digital"
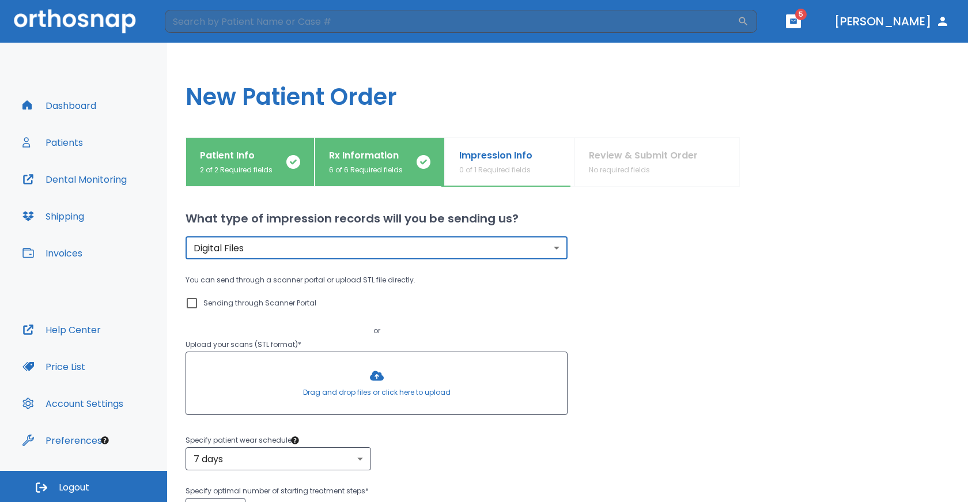
click at [193, 302] on input "Sending through Scanner Portal" at bounding box center [192, 303] width 14 height 14
checkbox input "true"
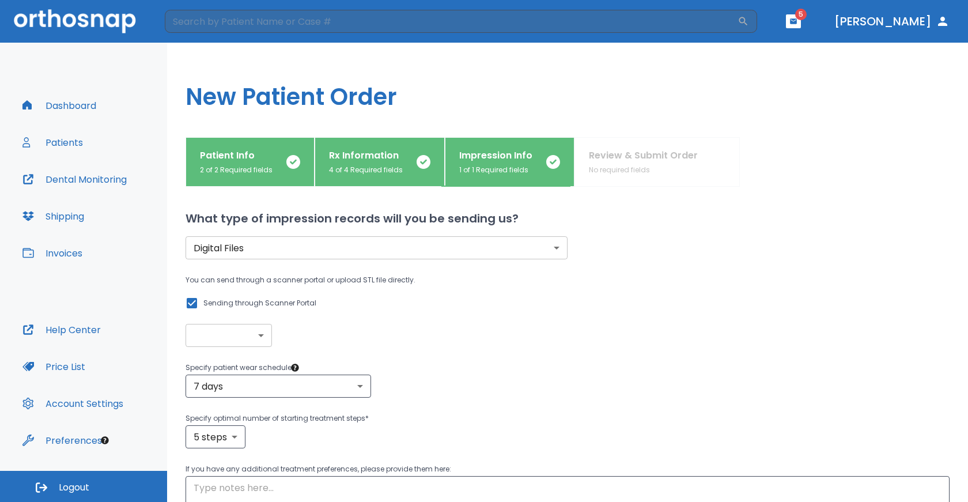
click at [260, 336] on body "​ 5 [PERSON_NAME] Dashboard Patients Dental Monitoring Shipping Invoices Help C…" at bounding box center [484, 251] width 968 height 502
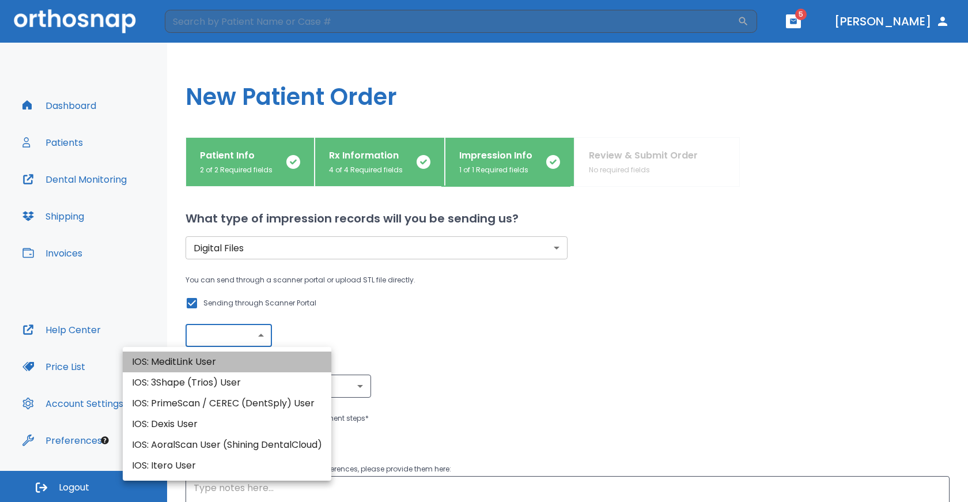
click at [244, 358] on li "IOS: MeditLink User" at bounding box center [227, 361] width 209 height 21
type input "IOS: MeditLink User"
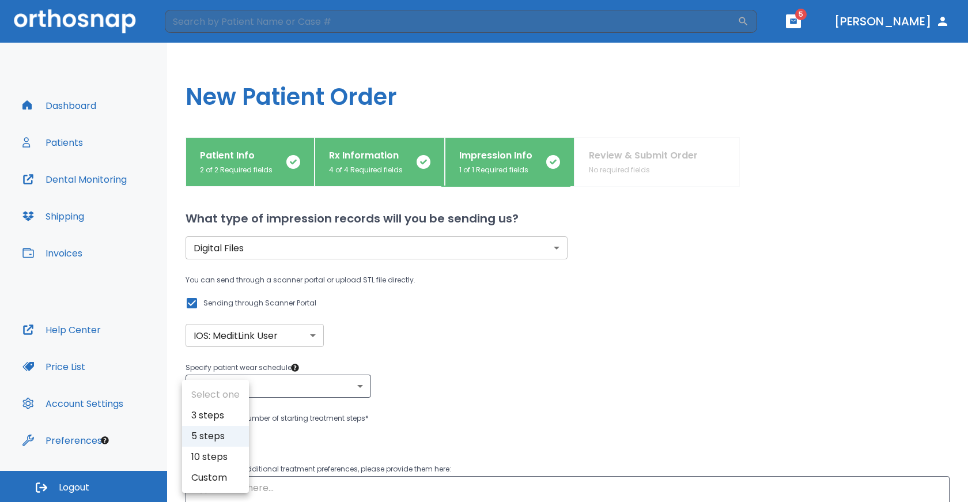
click at [236, 434] on body "​ 5 [PERSON_NAME] Dashboard Patients Dental Monitoring Shipping Invoices Help C…" at bounding box center [484, 251] width 968 height 502
click at [229, 459] on li "10 steps" at bounding box center [215, 456] width 67 height 21
type input "10"
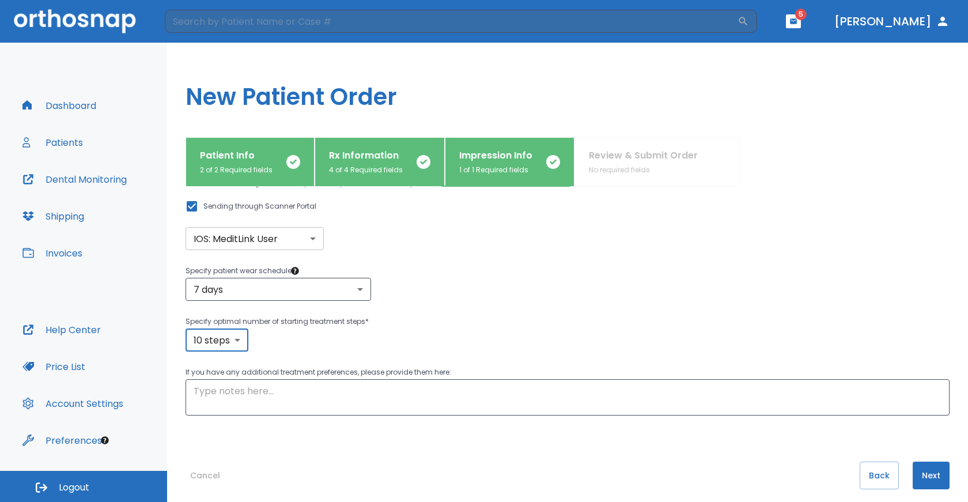
scroll to position [100, 0]
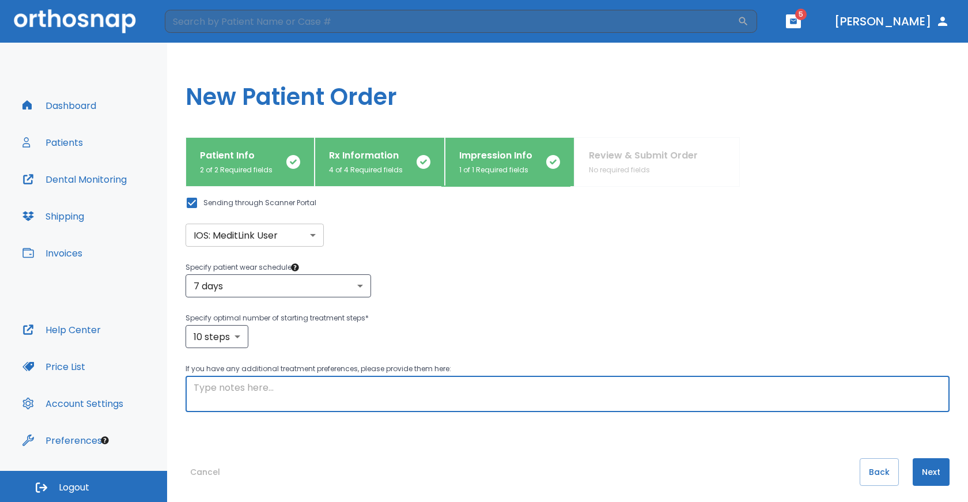
click at [227, 387] on textarea at bounding box center [568, 394] width 748 height 27
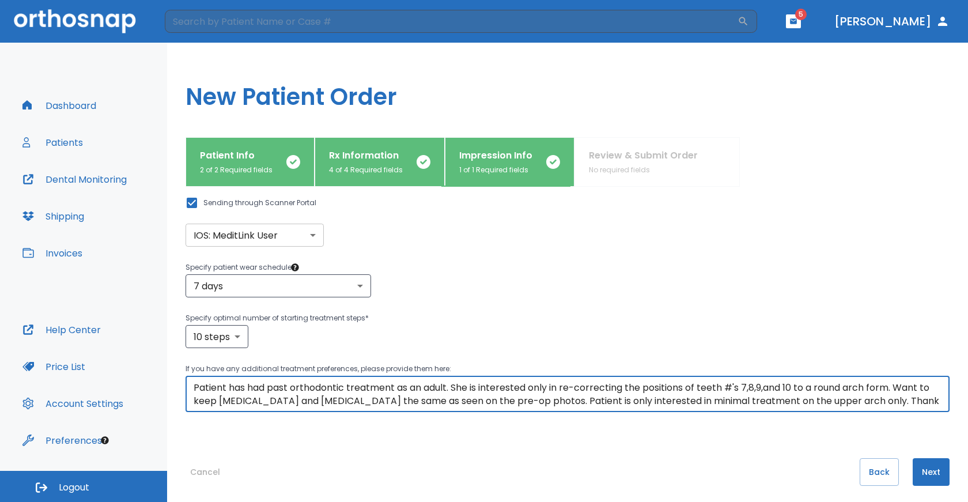
click at [892, 387] on textarea "Patient has had past orthodontic treatment as an adult. She is interested only …" at bounding box center [568, 394] width 748 height 27
type textarea "Patient has had past orthodontic treatment as an adult. She is interested only …"
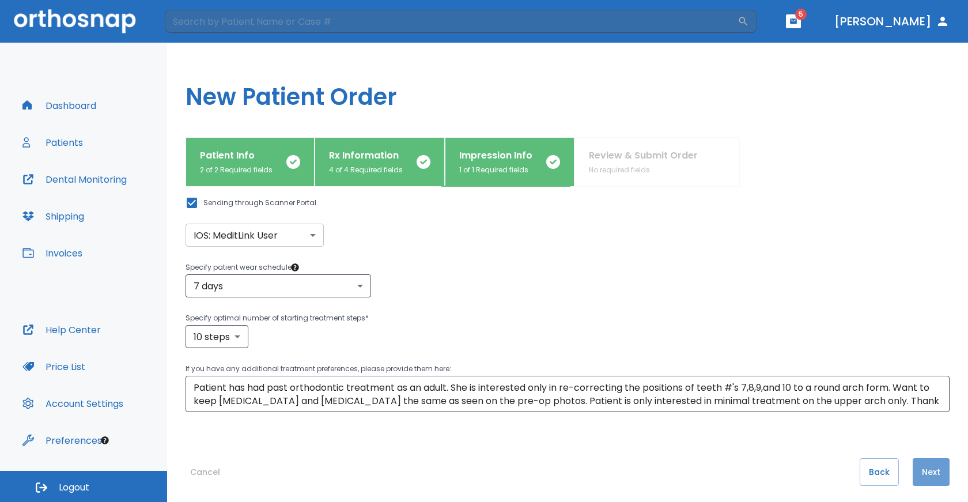
click at [917, 472] on button "Next" at bounding box center [931, 472] width 37 height 28
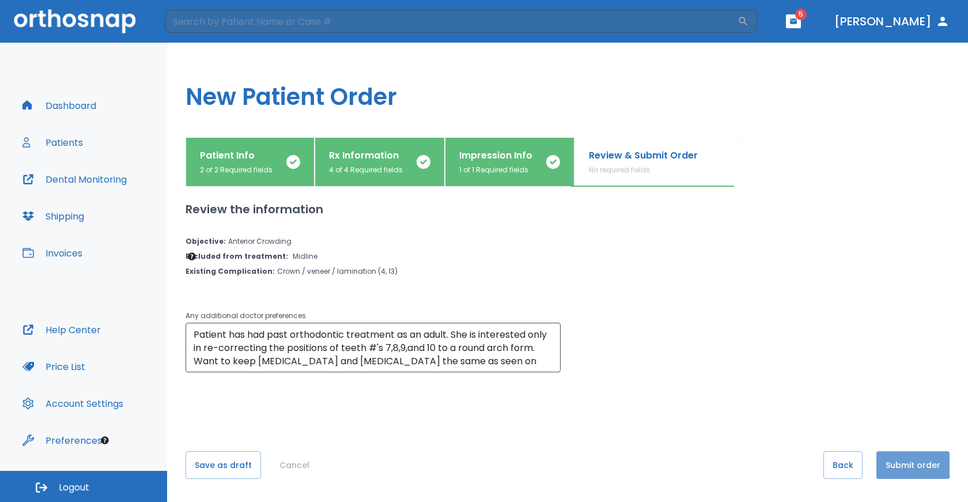
click at [894, 464] on button "Submit order" at bounding box center [912, 465] width 73 height 28
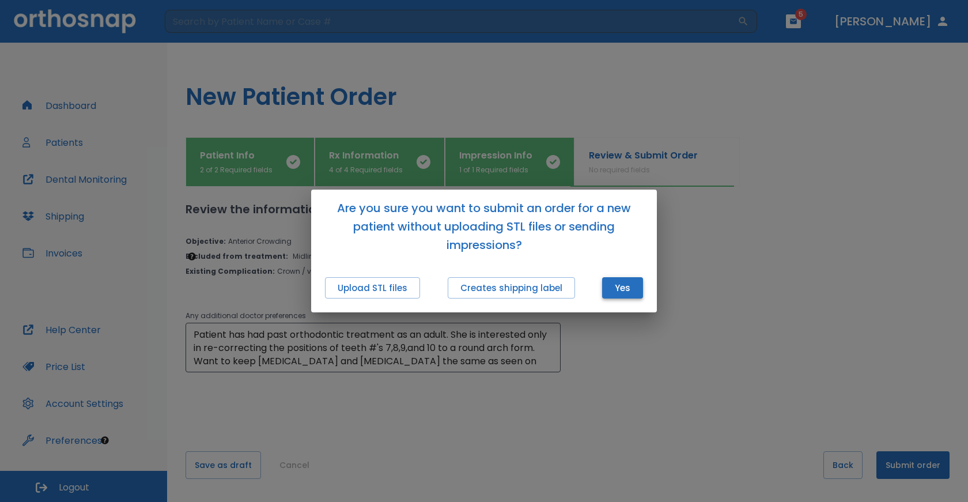
click at [619, 294] on button "Yes" at bounding box center [622, 287] width 41 height 21
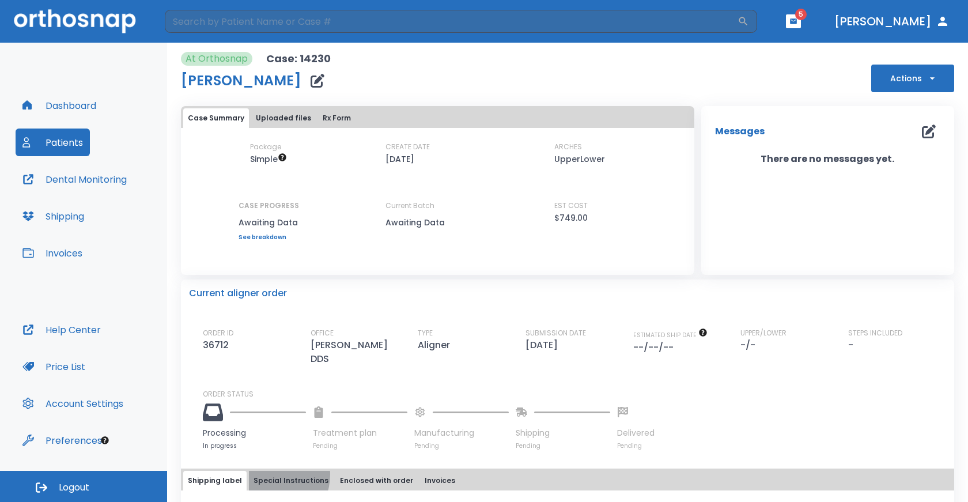
click at [263, 471] on button "Special Instructions" at bounding box center [291, 481] width 84 height 20
